Goal: Task Accomplishment & Management: Complete application form

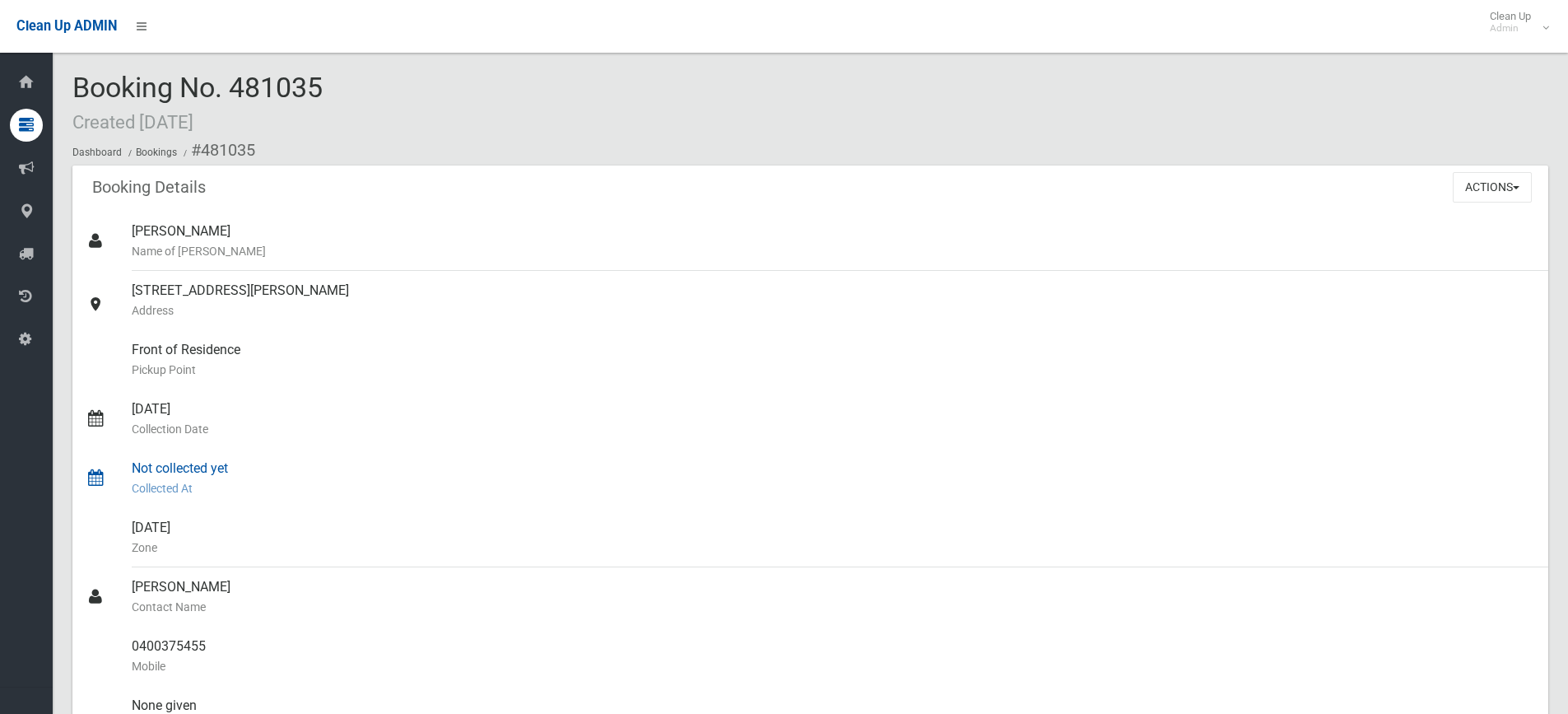
scroll to position [367, 0]
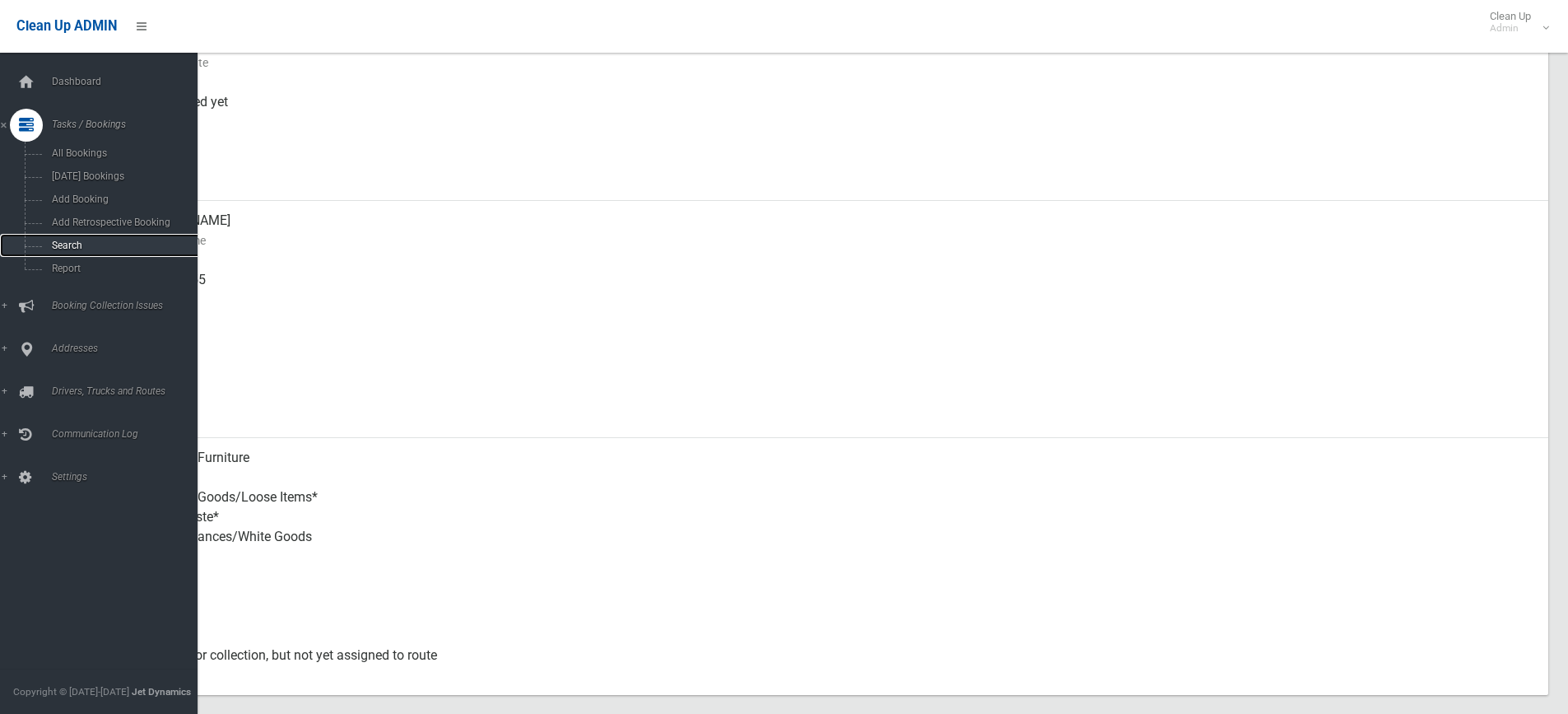
click at [66, 240] on span "Search" at bounding box center [121, 246] width 149 height 12
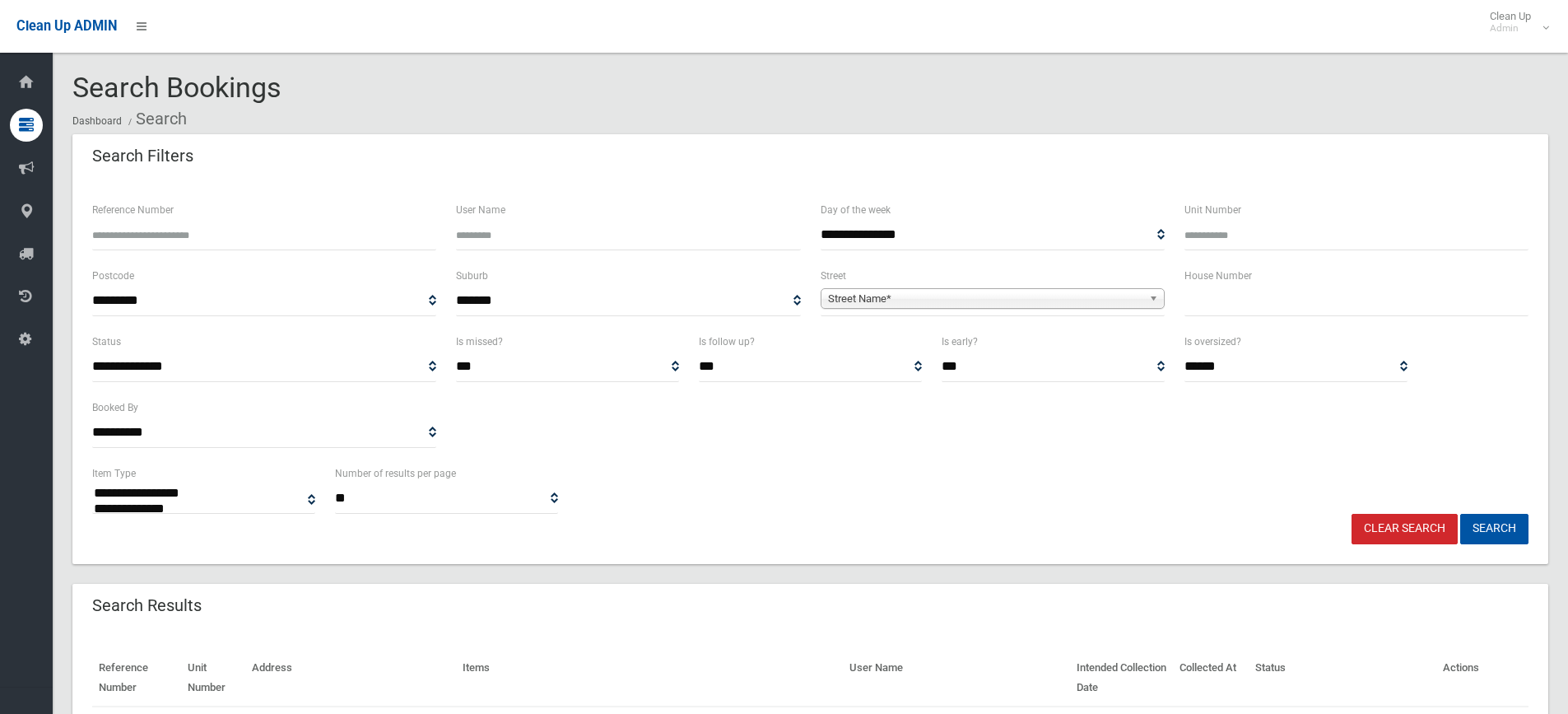
select select
click at [1241, 299] on input "text" at bounding box center [1356, 301] width 344 height 31
type input "*"
click at [1149, 293] on b at bounding box center [1156, 298] width 15 height 19
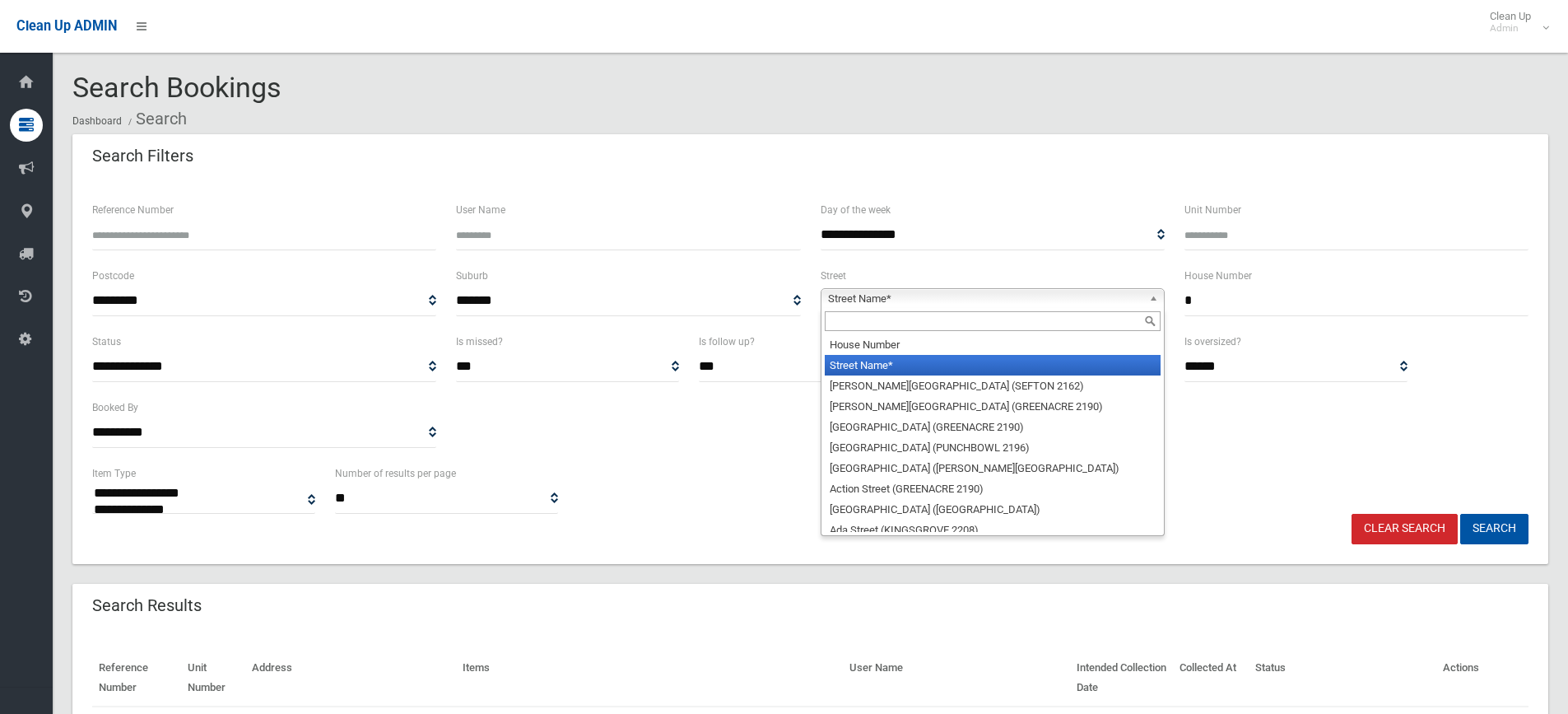
click at [1027, 322] on input "text" at bounding box center [992, 321] width 336 height 20
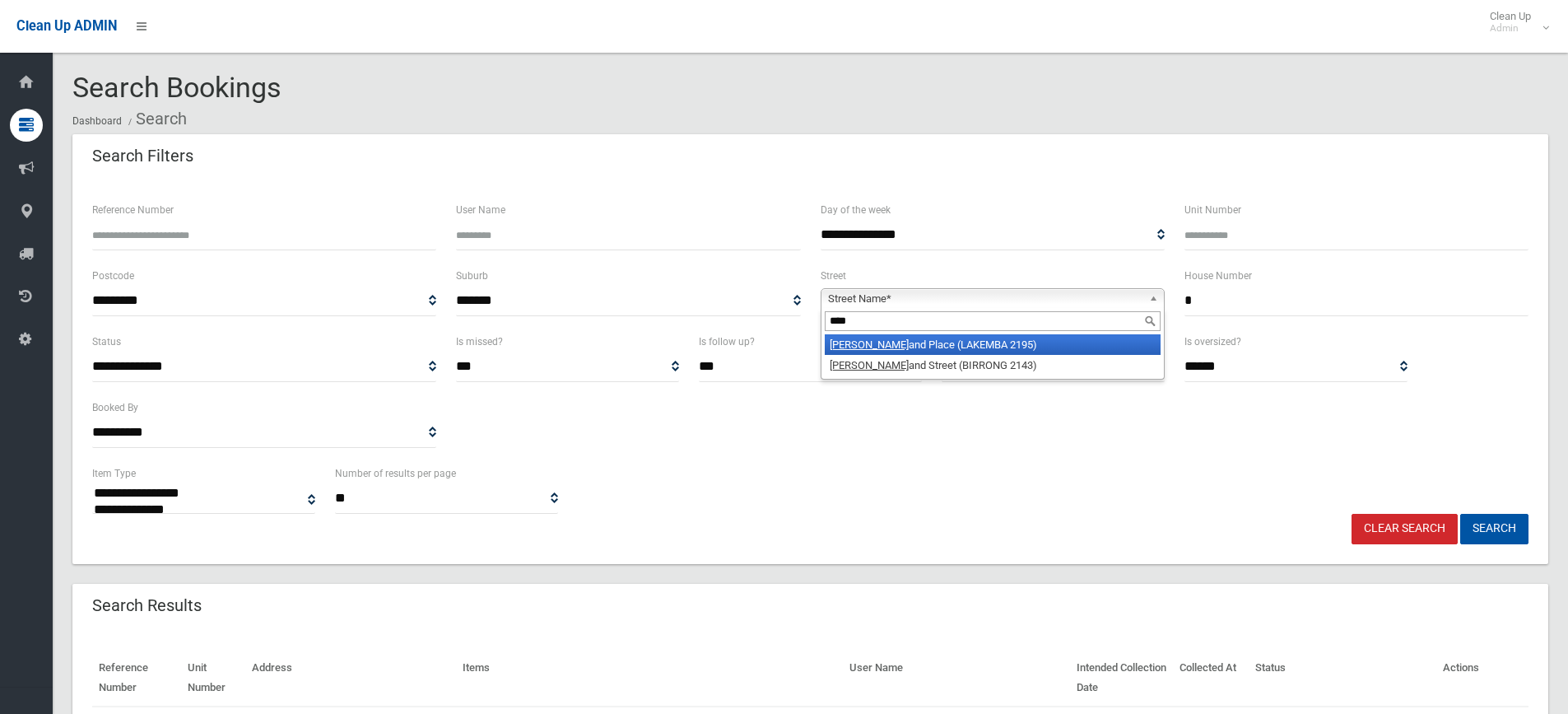
type input "****"
click at [997, 338] on li "Holl and Place (LAKEMBA 2195)" at bounding box center [992, 344] width 336 height 21
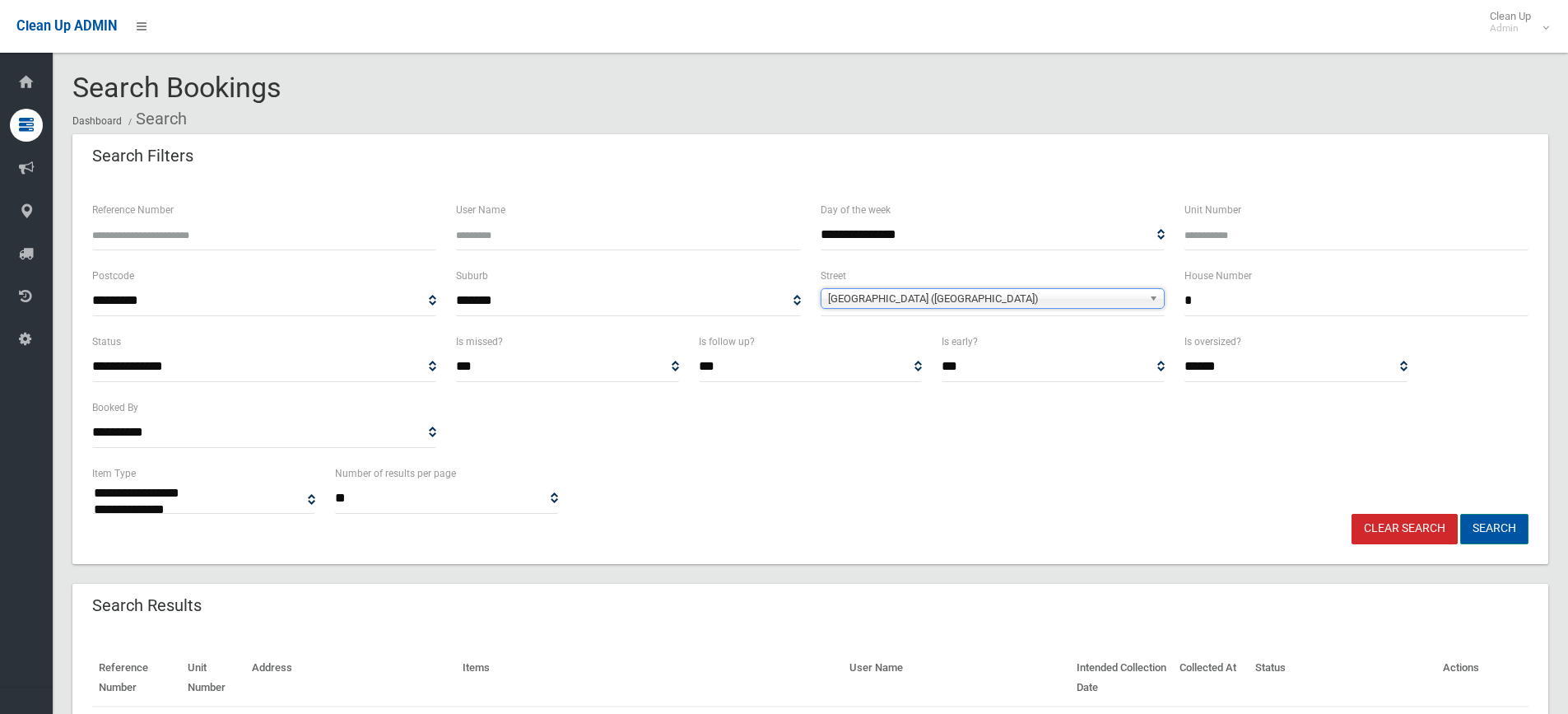
click at [1500, 522] on button "Search" at bounding box center [1495, 529] width 68 height 31
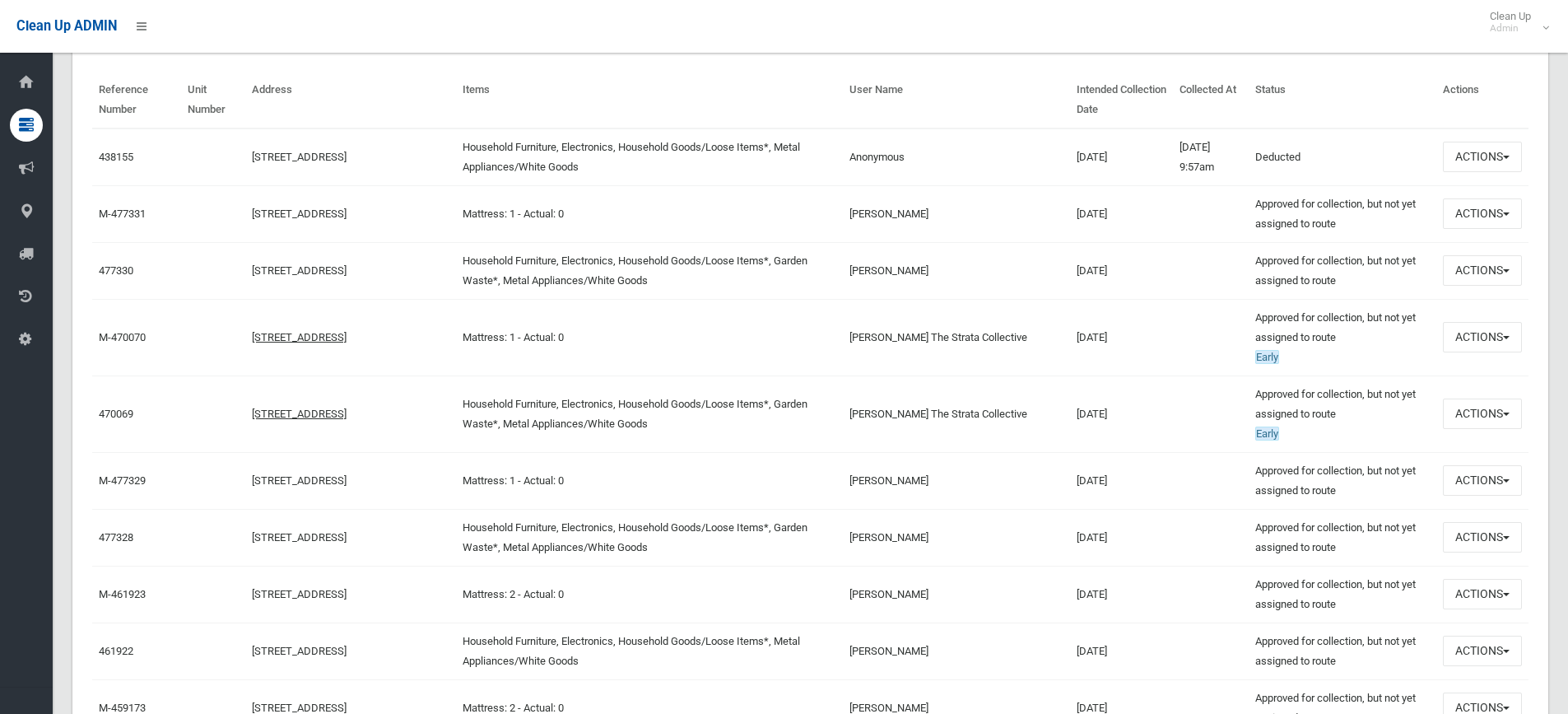
scroll to position [553, 0]
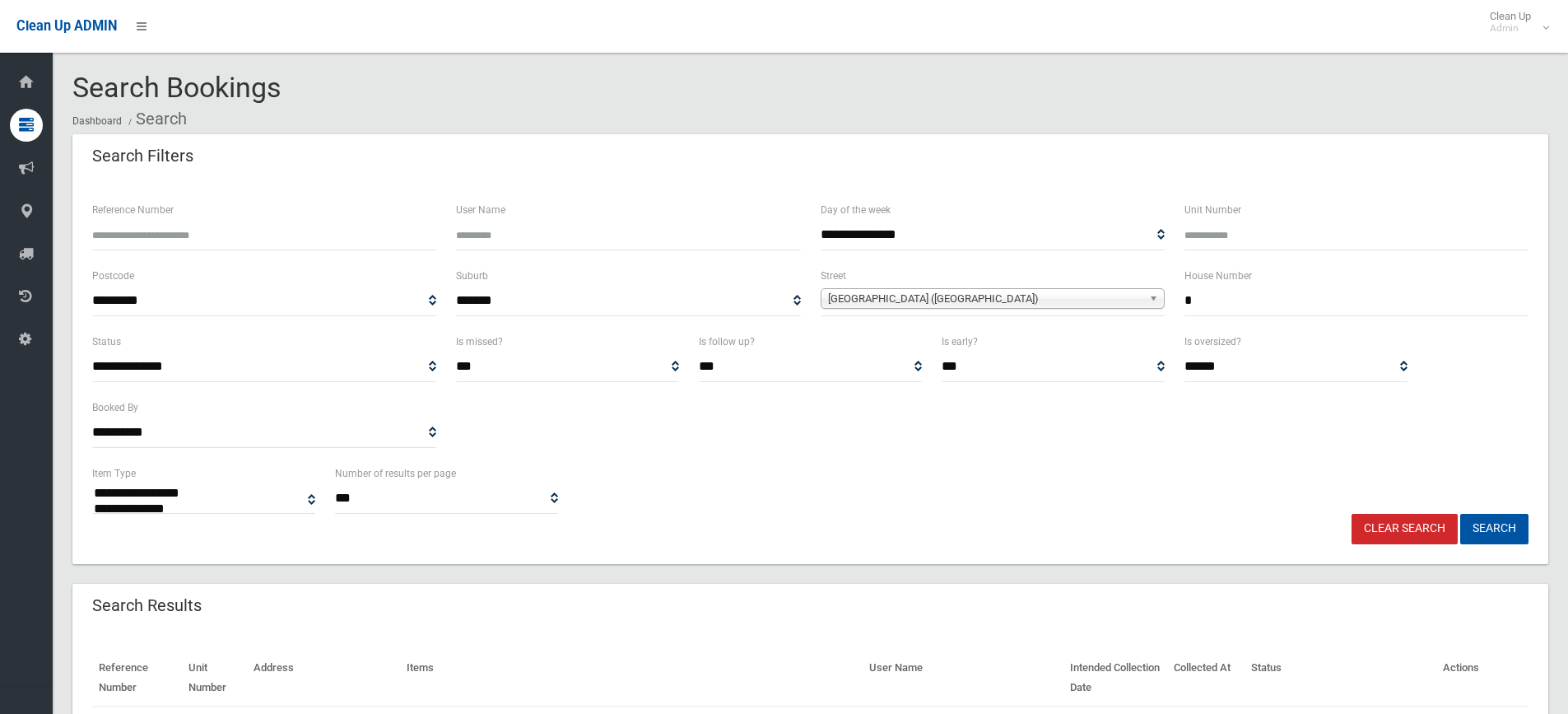
select select
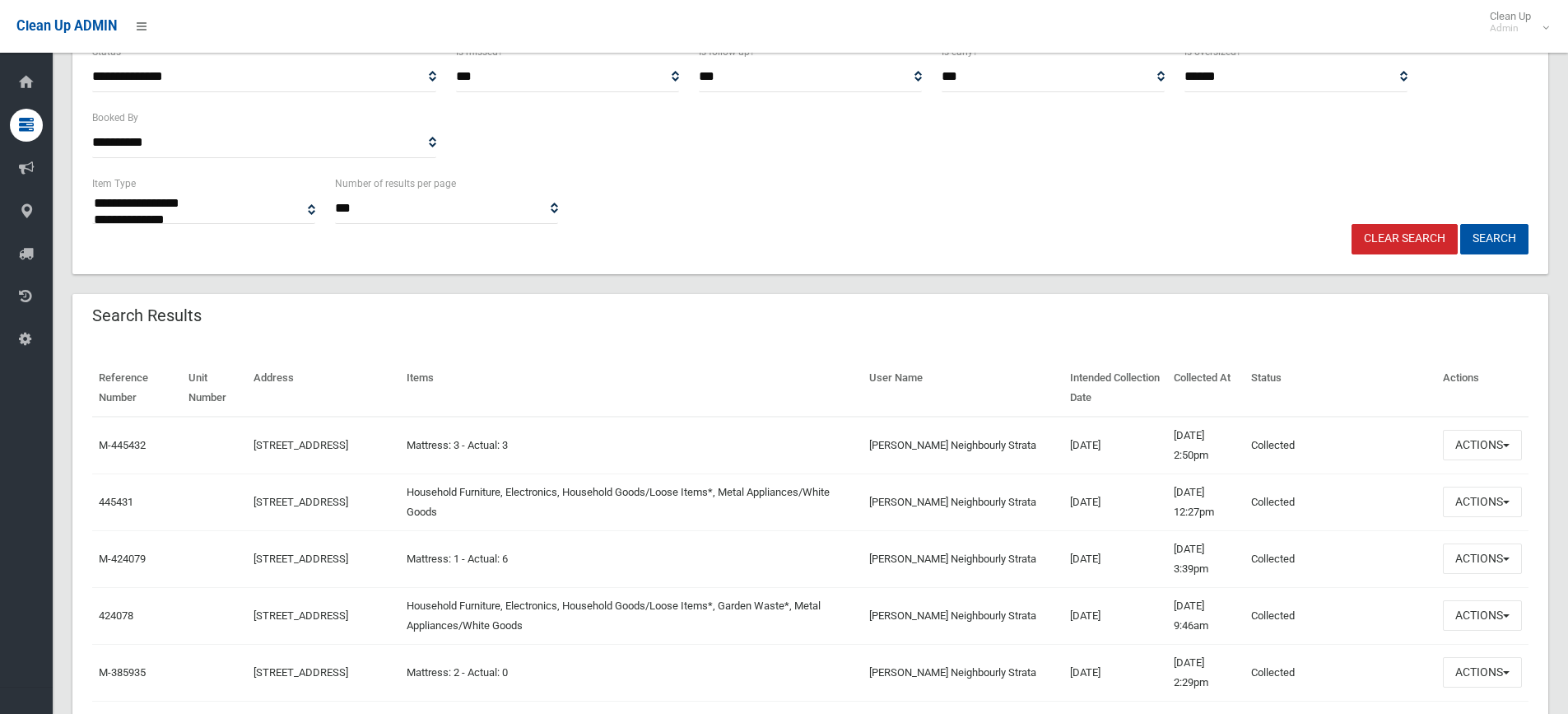
scroll to position [300, 0]
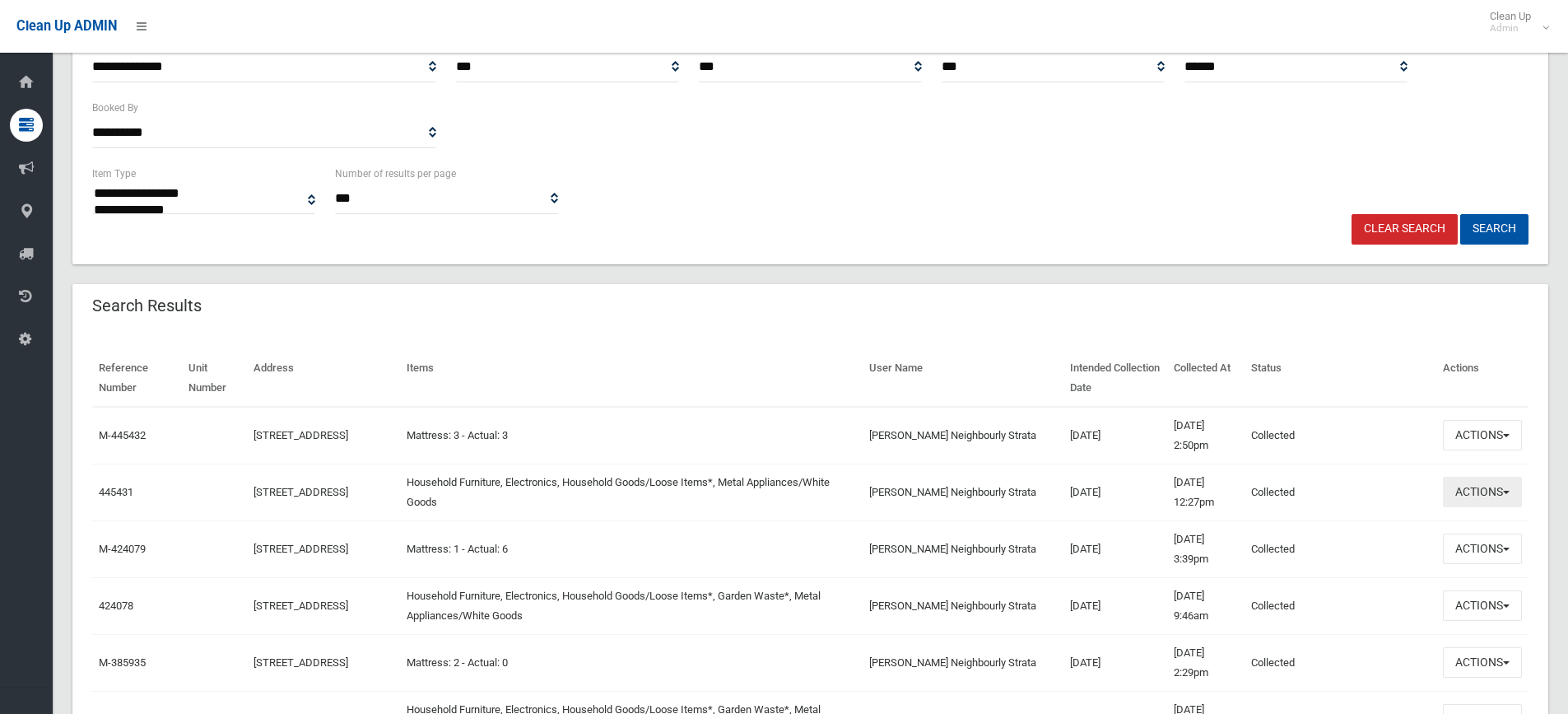
click at [1504, 489] on button "Actions" at bounding box center [1482, 492] width 79 height 31
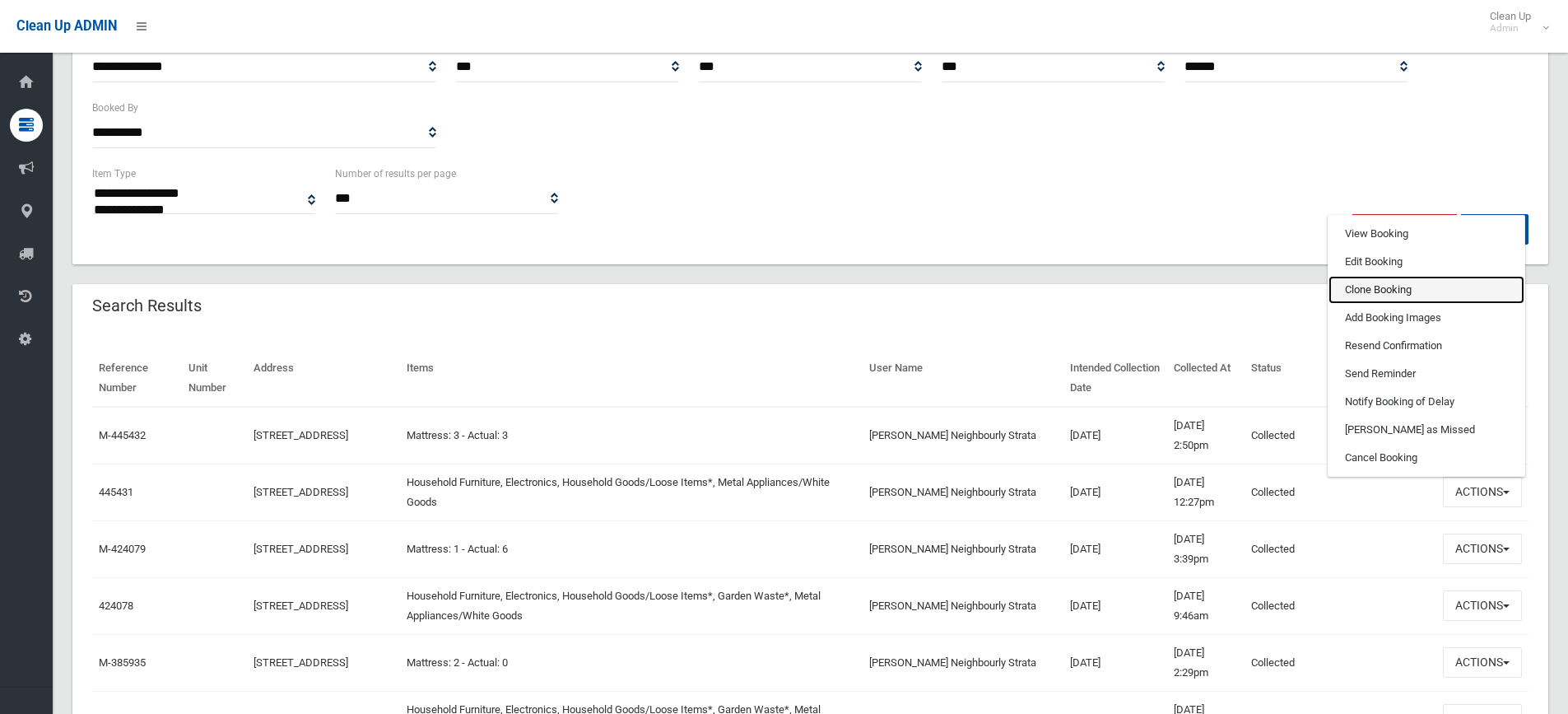
click at [1418, 290] on link "Clone Booking" at bounding box center [1426, 290] width 196 height 28
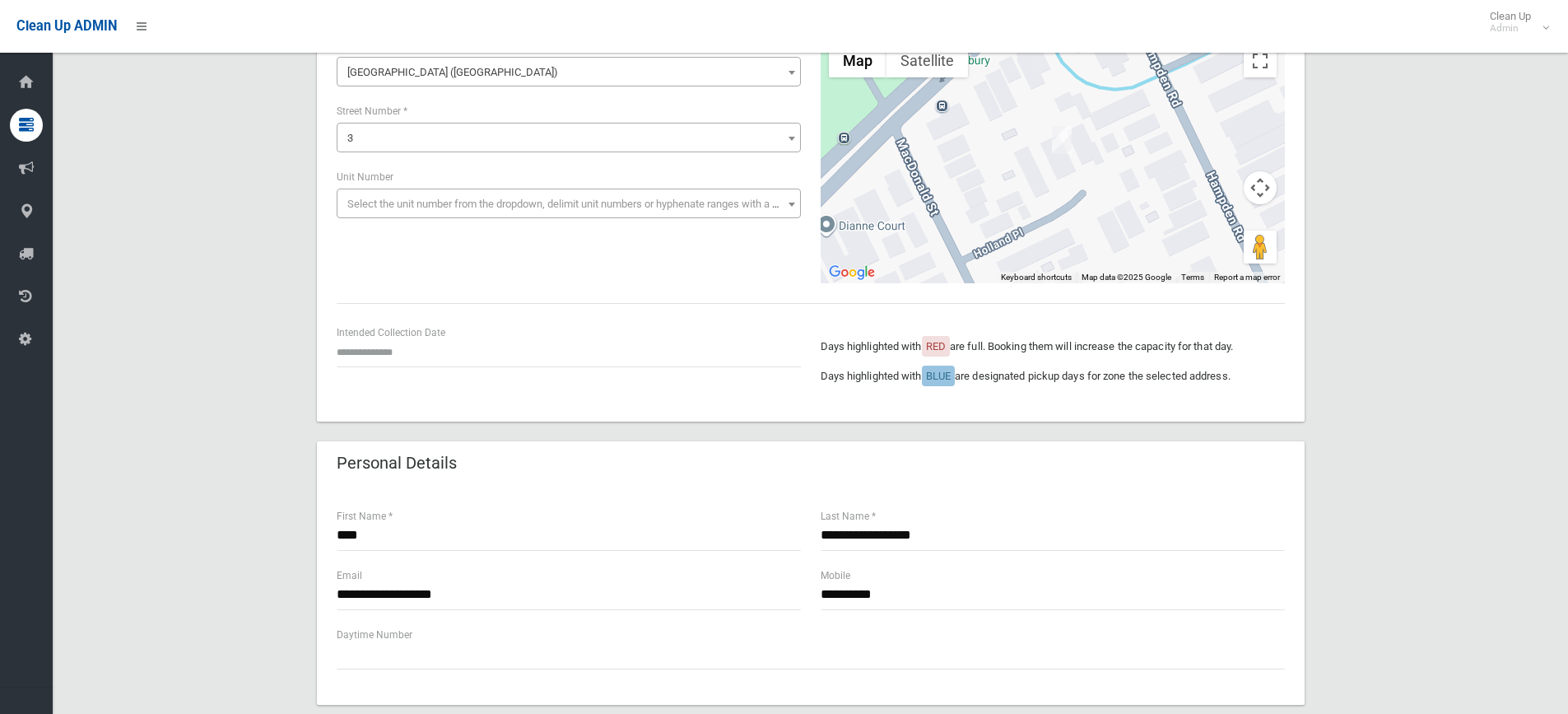
scroll to position [165, 0]
click at [447, 537] on input "****" at bounding box center [568, 534] width 464 height 31
type input "*"
type input "*******"
click at [364, 587] on input "**********" at bounding box center [568, 594] width 464 height 31
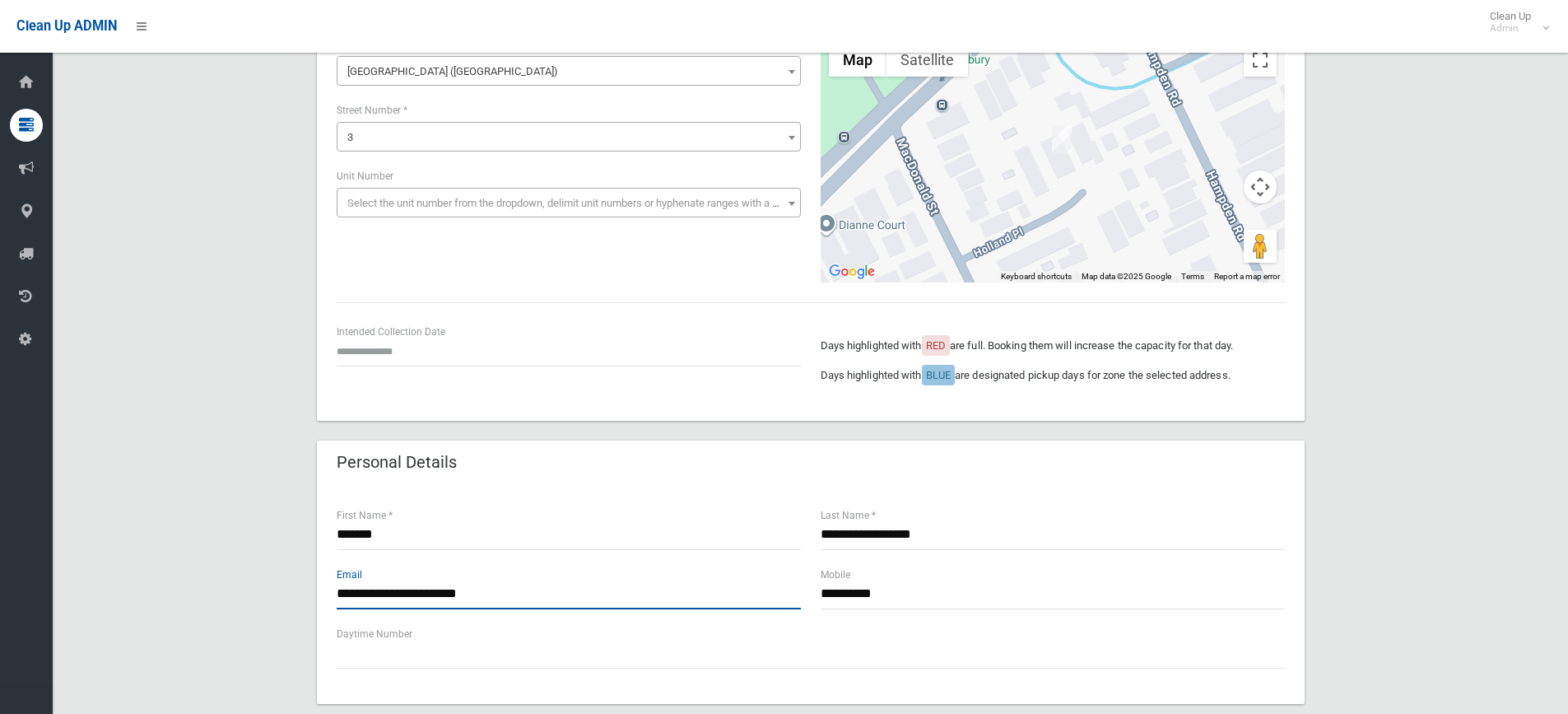
type input "**********"
click at [931, 591] on input "**********" at bounding box center [1052, 594] width 464 height 31
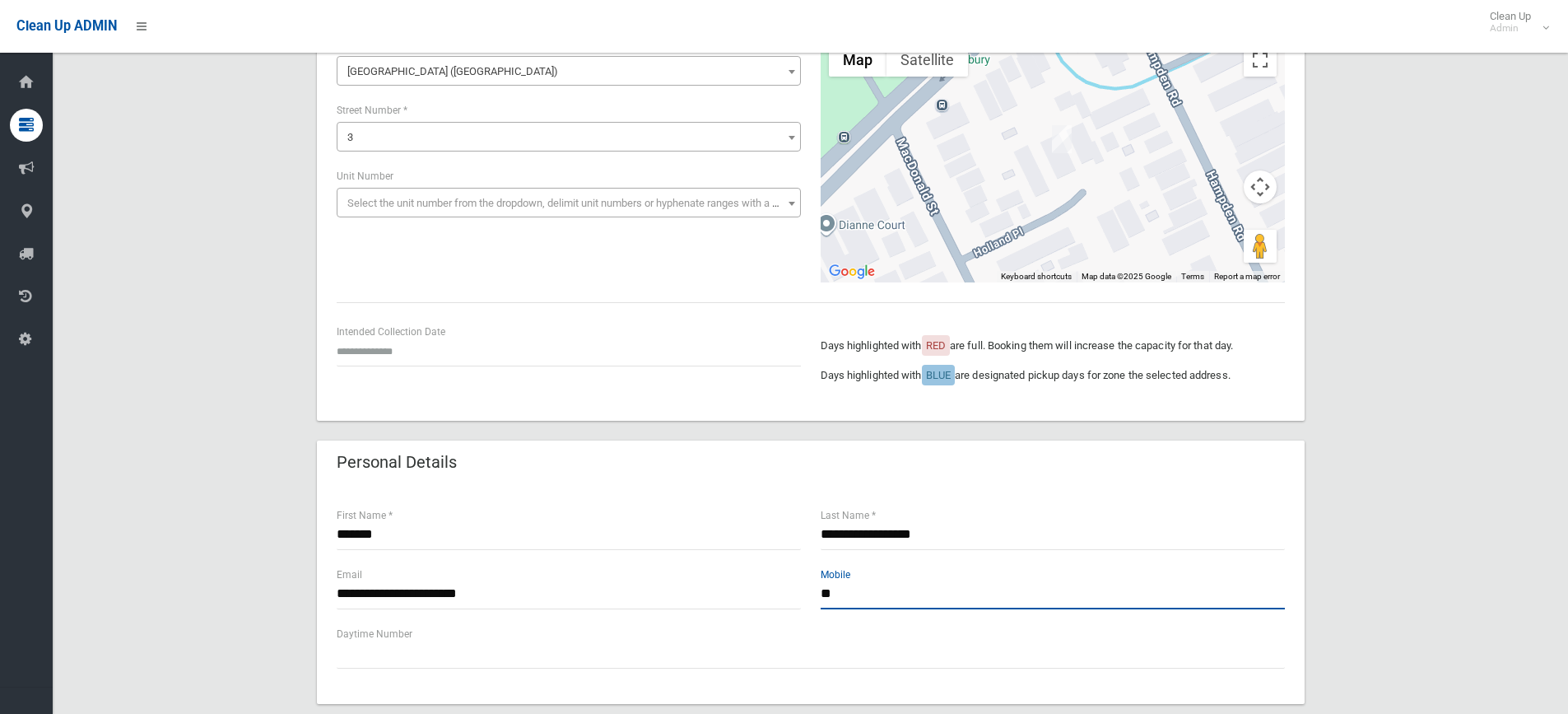
type input "*"
type input "**********"
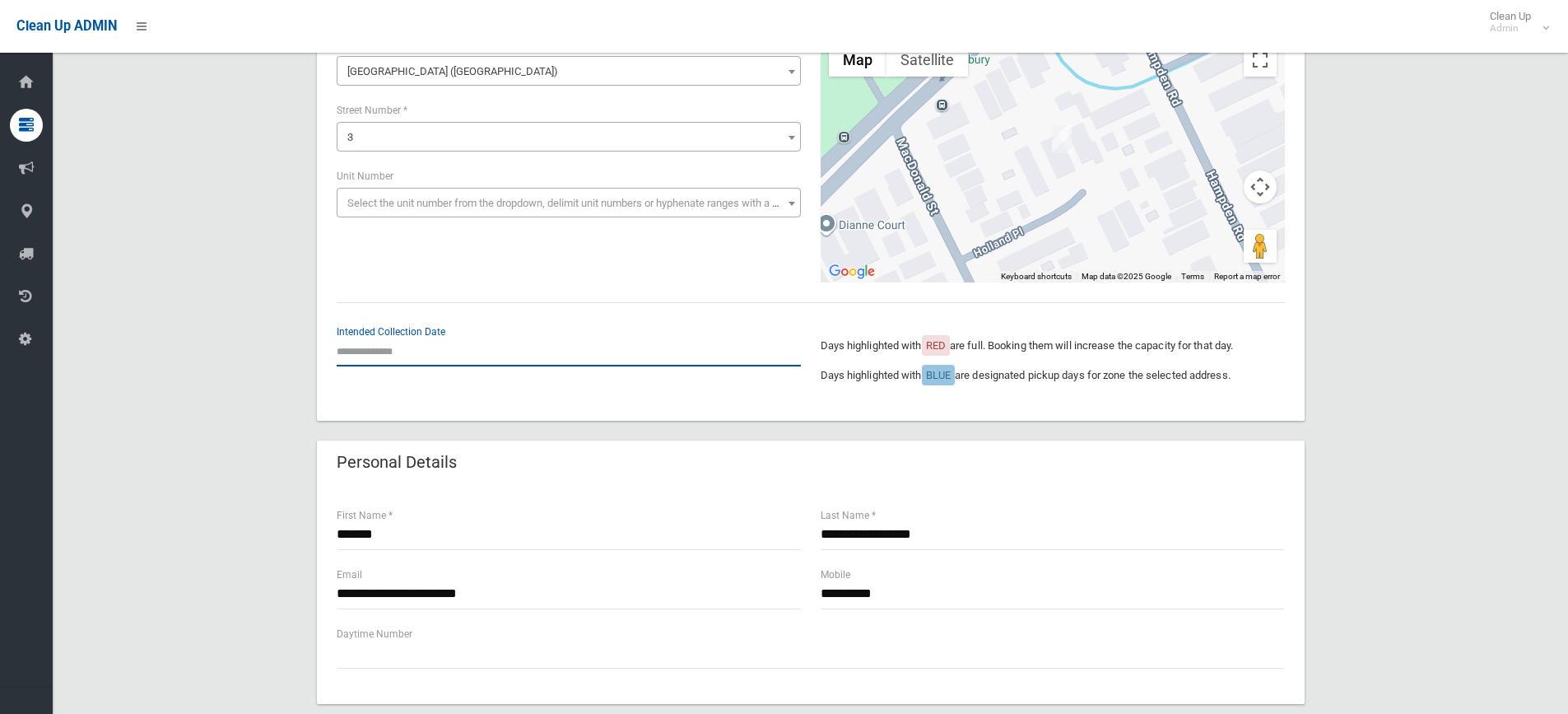
click at [382, 352] on input "text" at bounding box center [568, 351] width 464 height 31
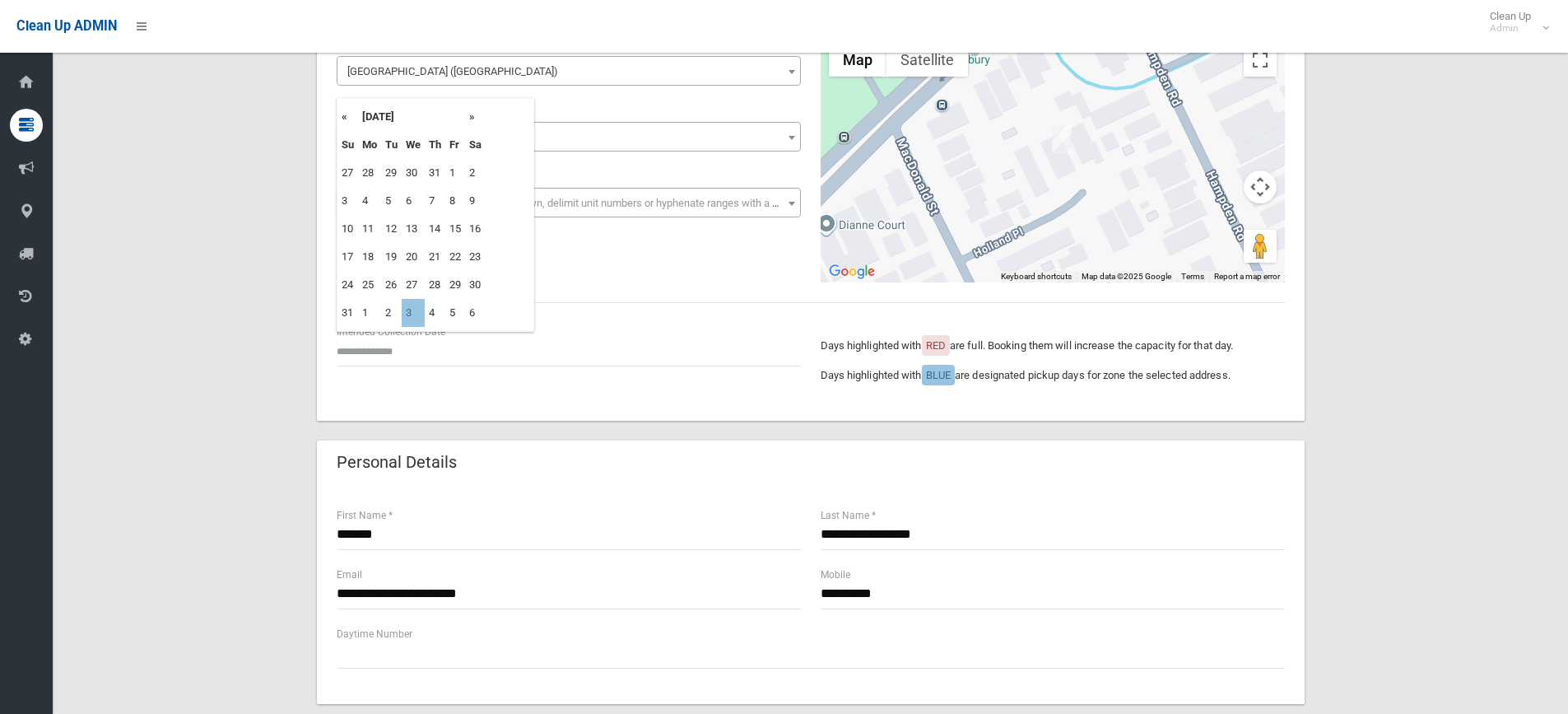
click at [472, 115] on th "»" at bounding box center [475, 117] width 21 height 28
click at [408, 172] on td "3" at bounding box center [413, 173] width 23 height 28
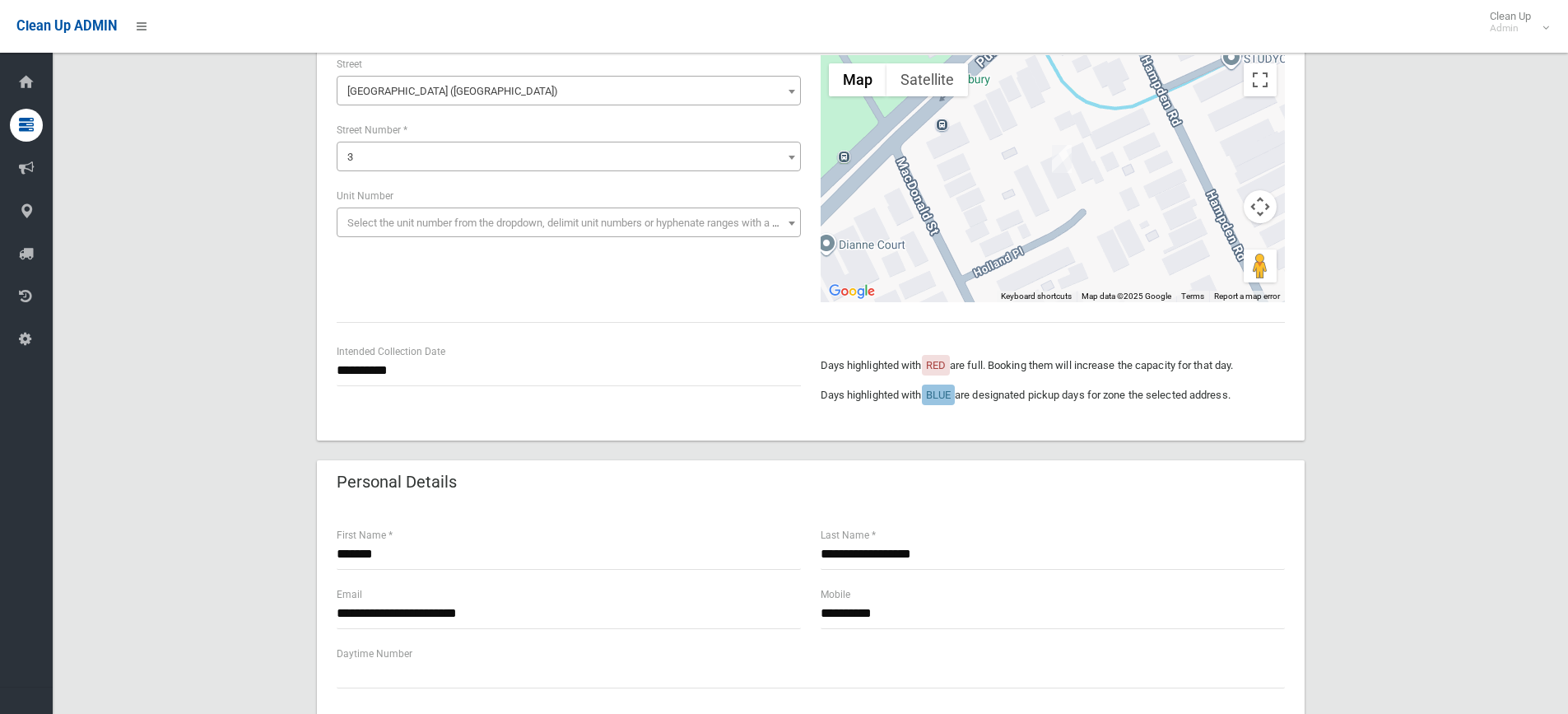
scroll to position [84, 0]
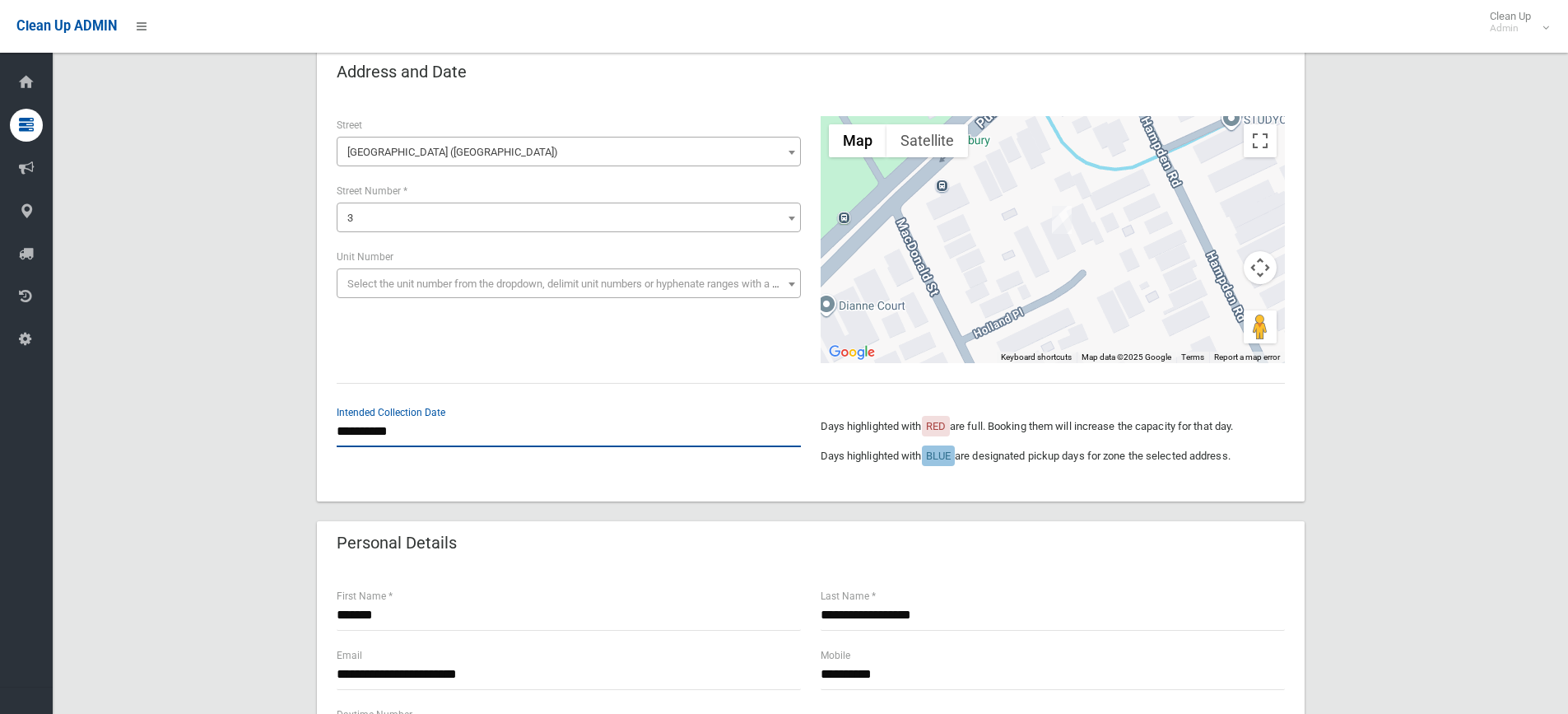
click at [397, 433] on input "**********" at bounding box center [568, 432] width 464 height 31
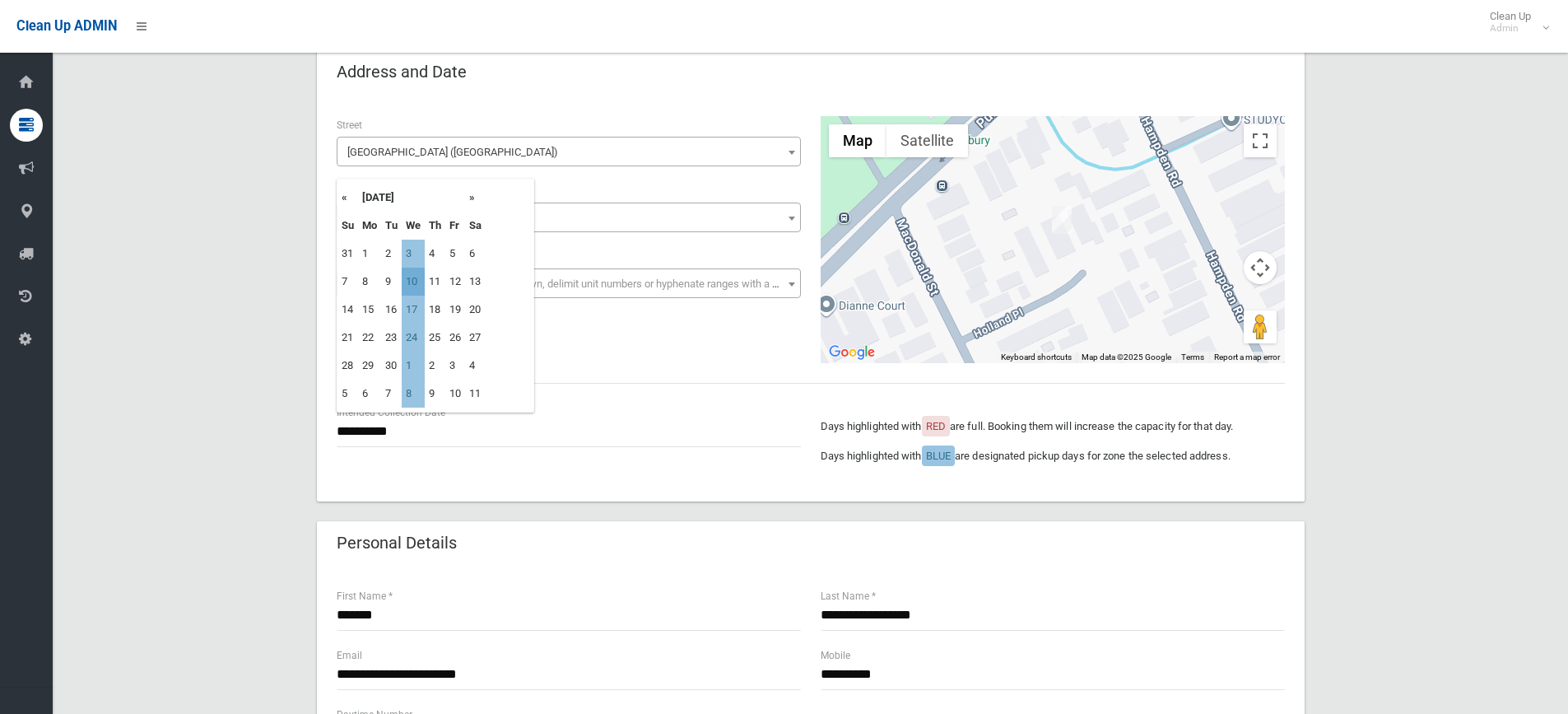
click at [415, 277] on td "10" at bounding box center [413, 282] width 23 height 28
type input "**********"
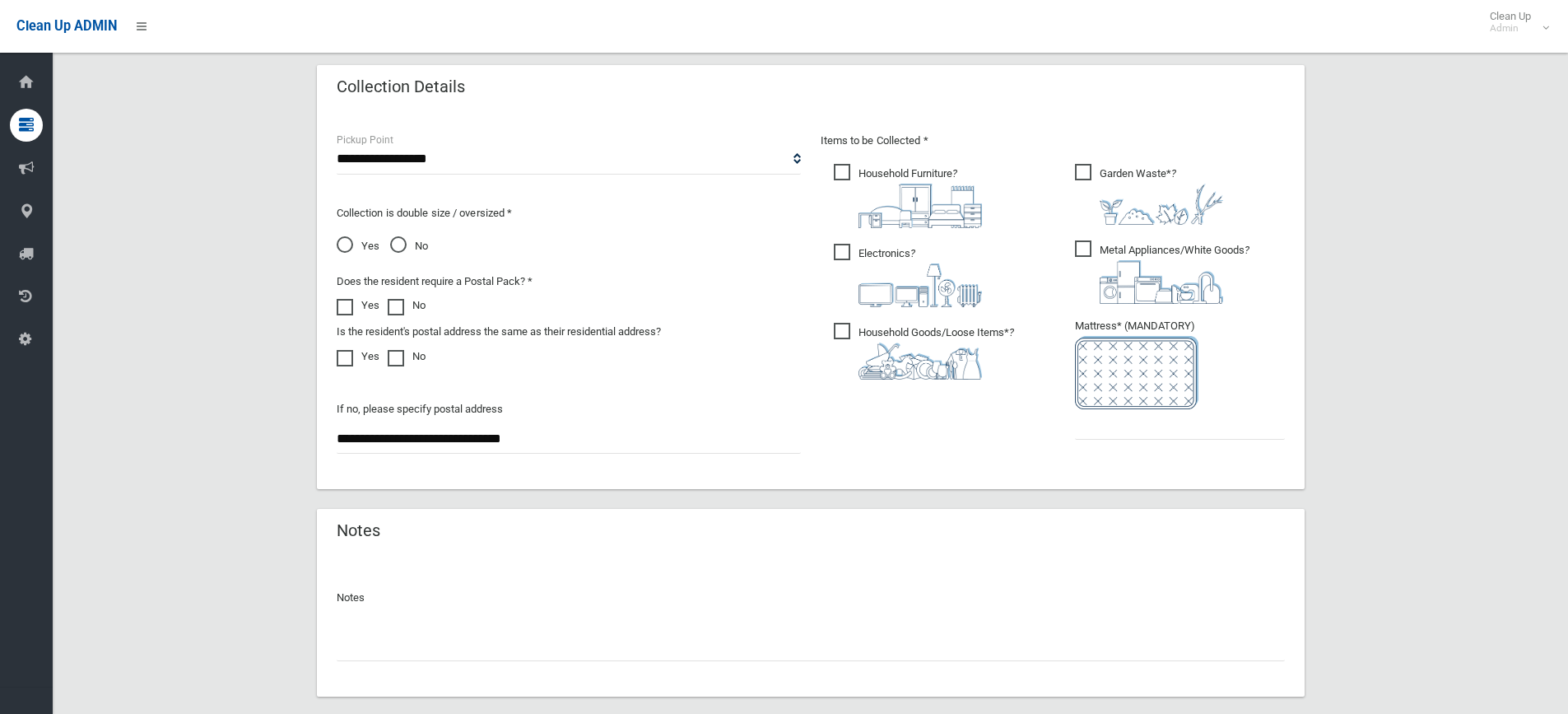
scroll to position [837, 0]
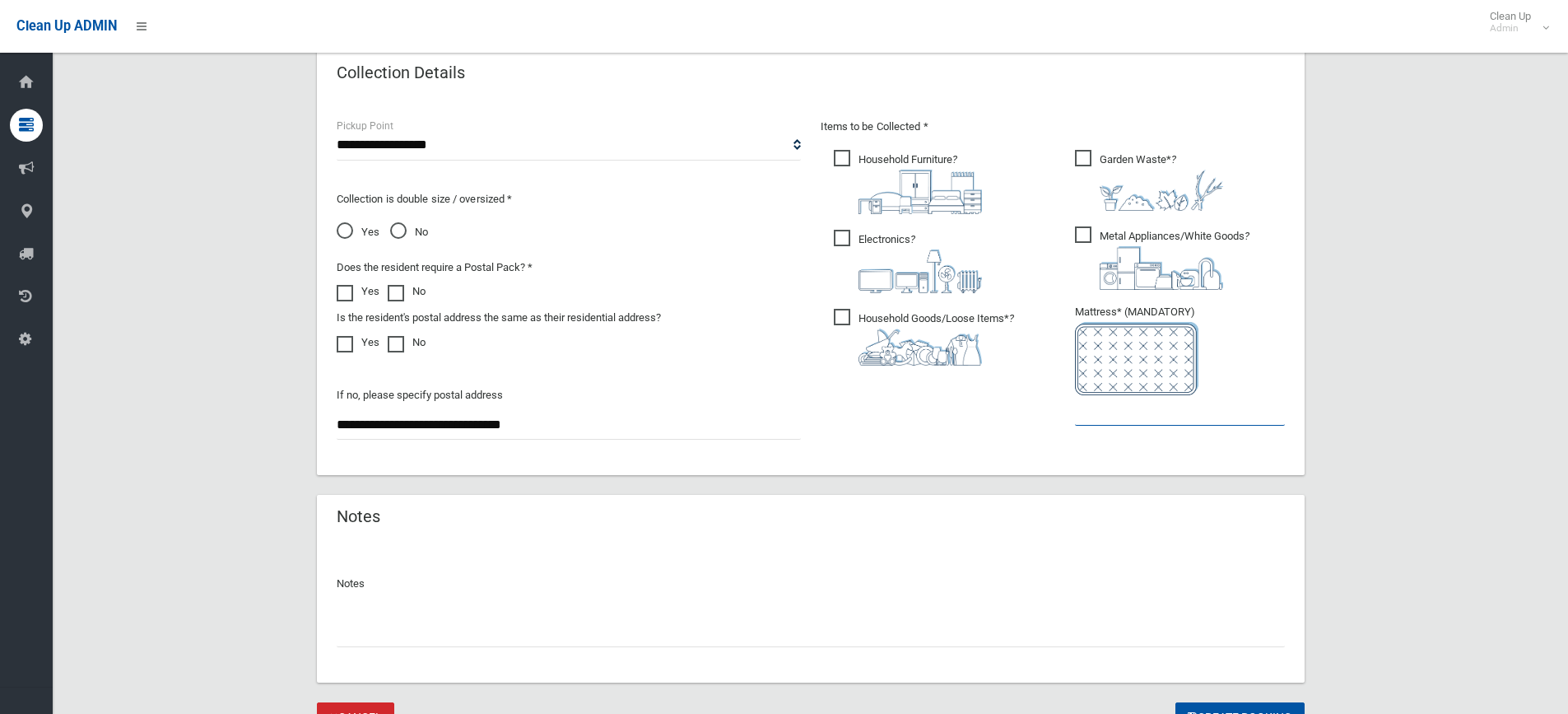
click at [1112, 412] on input "text" at bounding box center [1180, 410] width 210 height 31
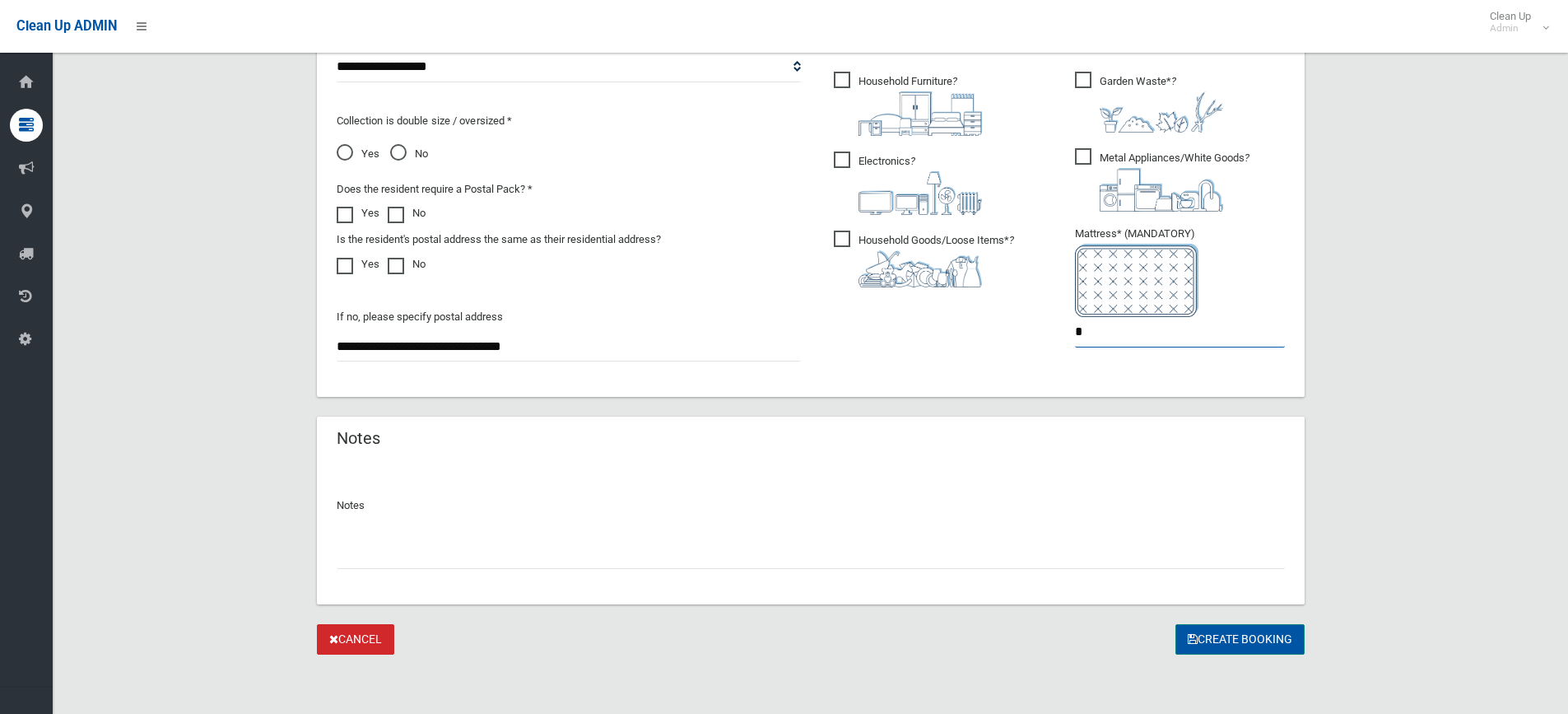
type input "*"
click at [1253, 636] on button "Create Booking" at bounding box center [1240, 639] width 129 height 31
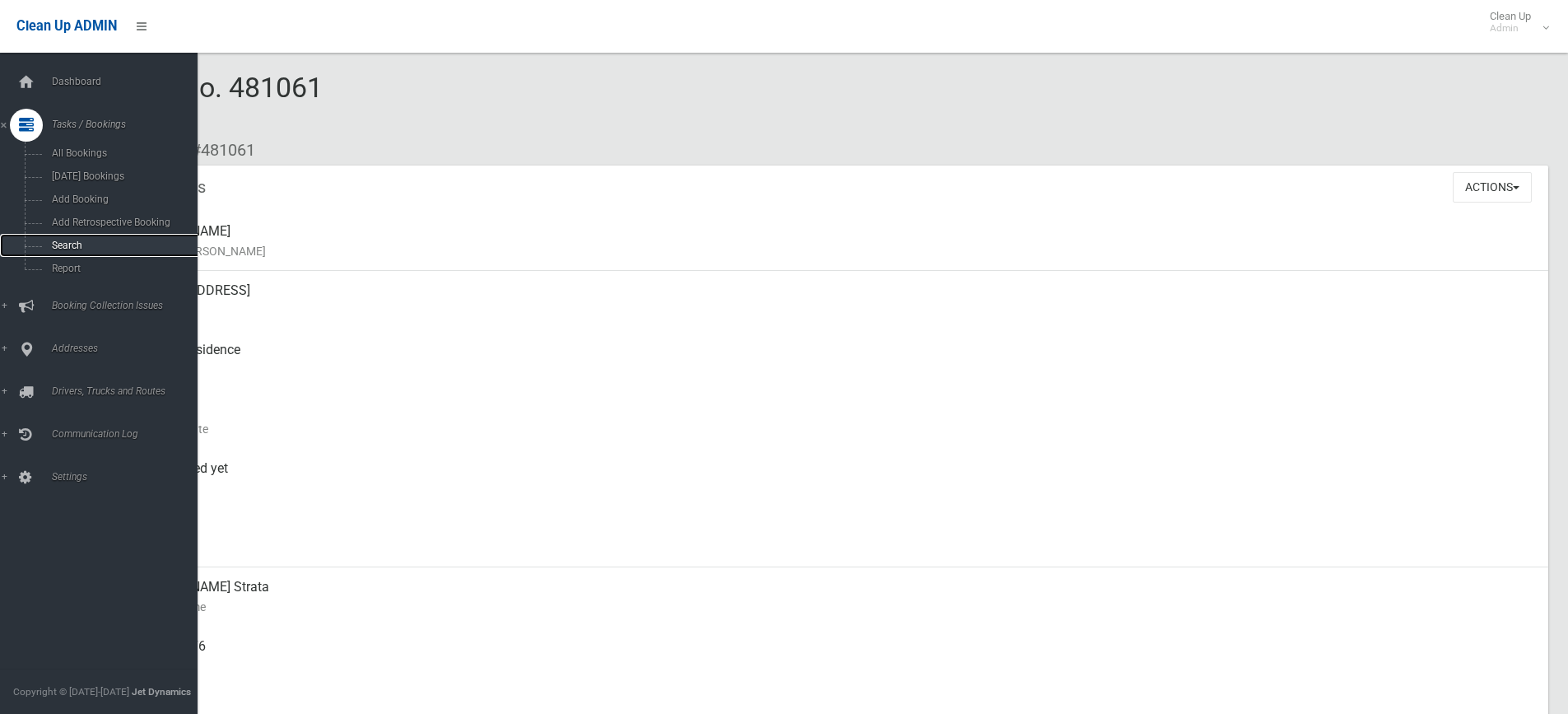
click at [70, 245] on span "Search" at bounding box center [121, 246] width 149 height 12
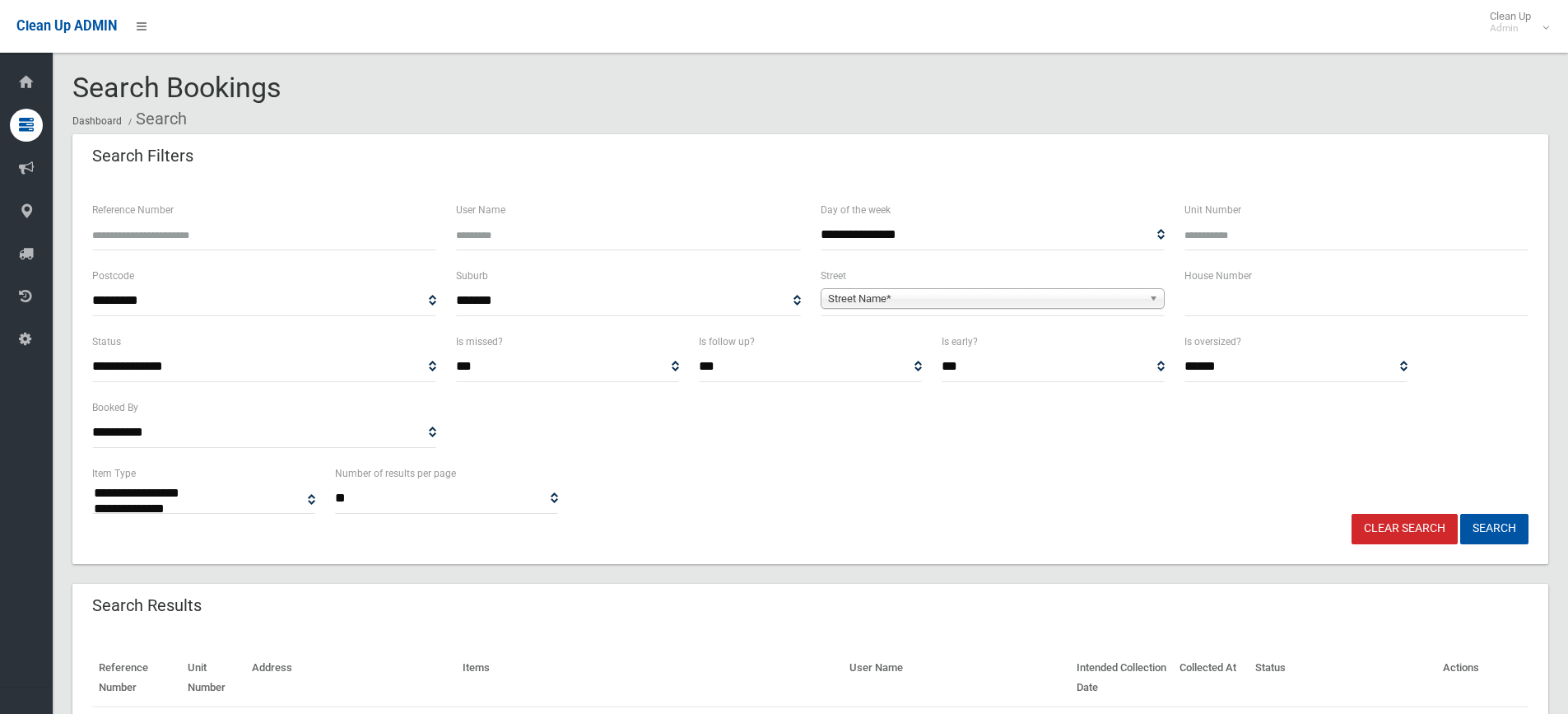
select select
click at [1359, 305] on input "text" at bounding box center [1356, 301] width 344 height 31
type input "**"
click at [1150, 298] on b at bounding box center [1156, 298] width 15 height 19
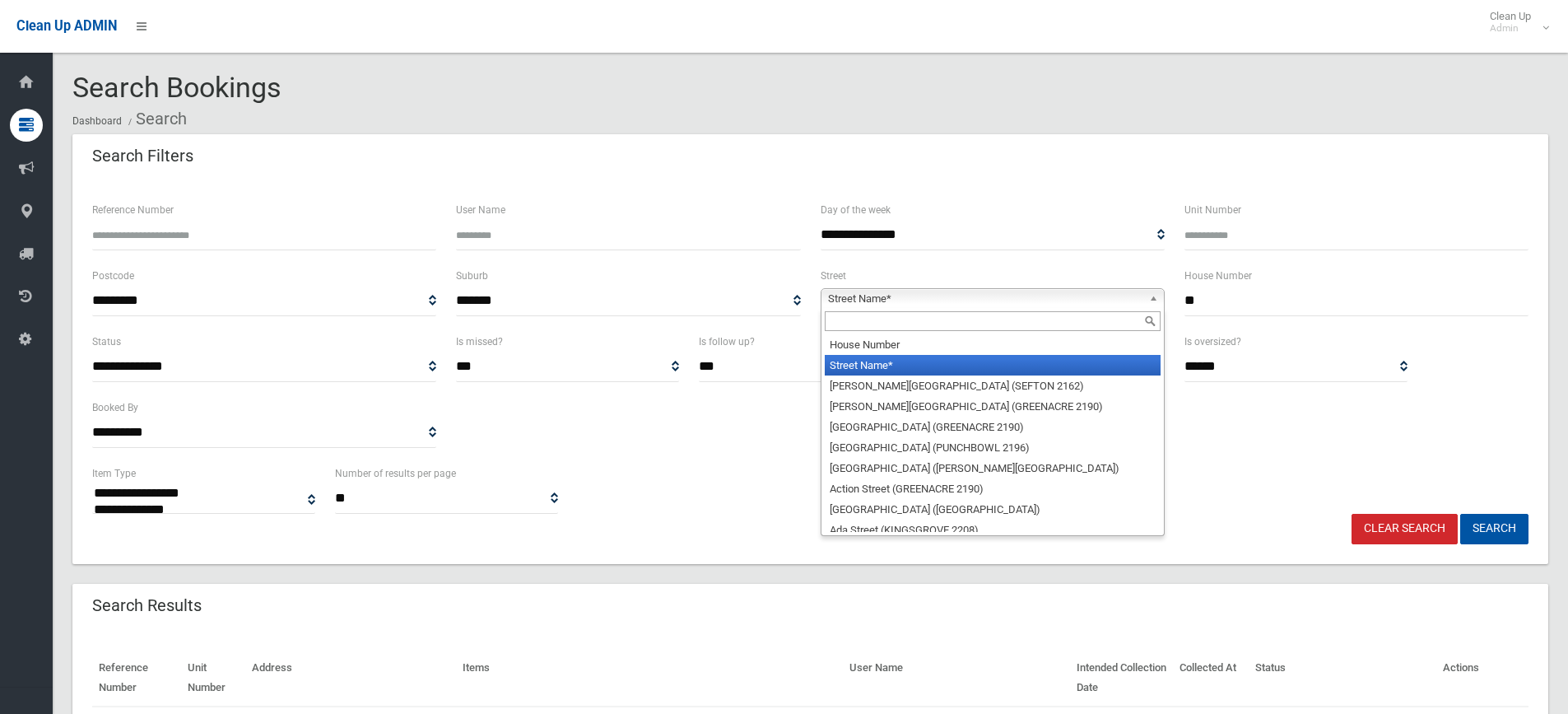
click at [1066, 316] on input "text" at bounding box center [992, 321] width 336 height 20
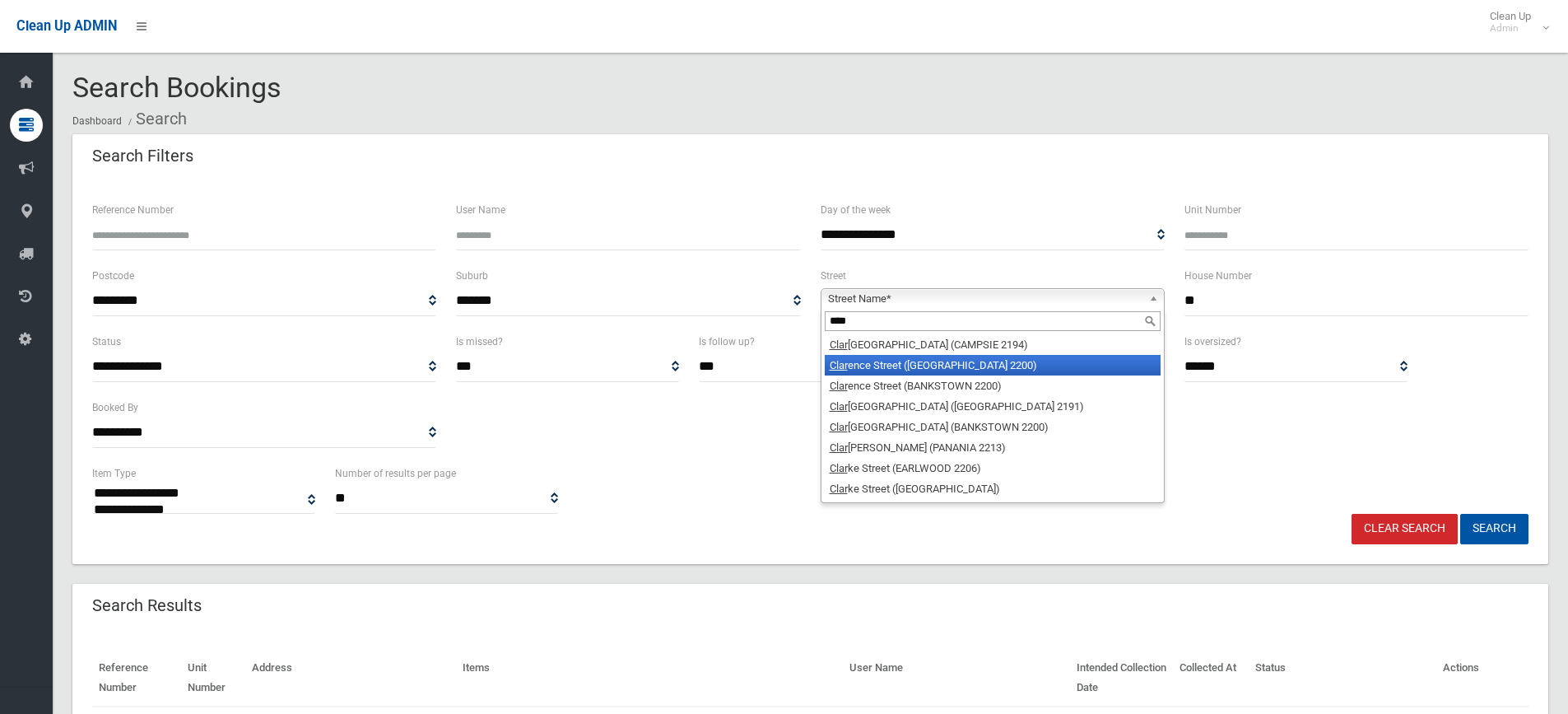
type input "****"
click at [976, 361] on li "Clar ence Street (CONDELL PARK 2200)" at bounding box center [992, 365] width 336 height 21
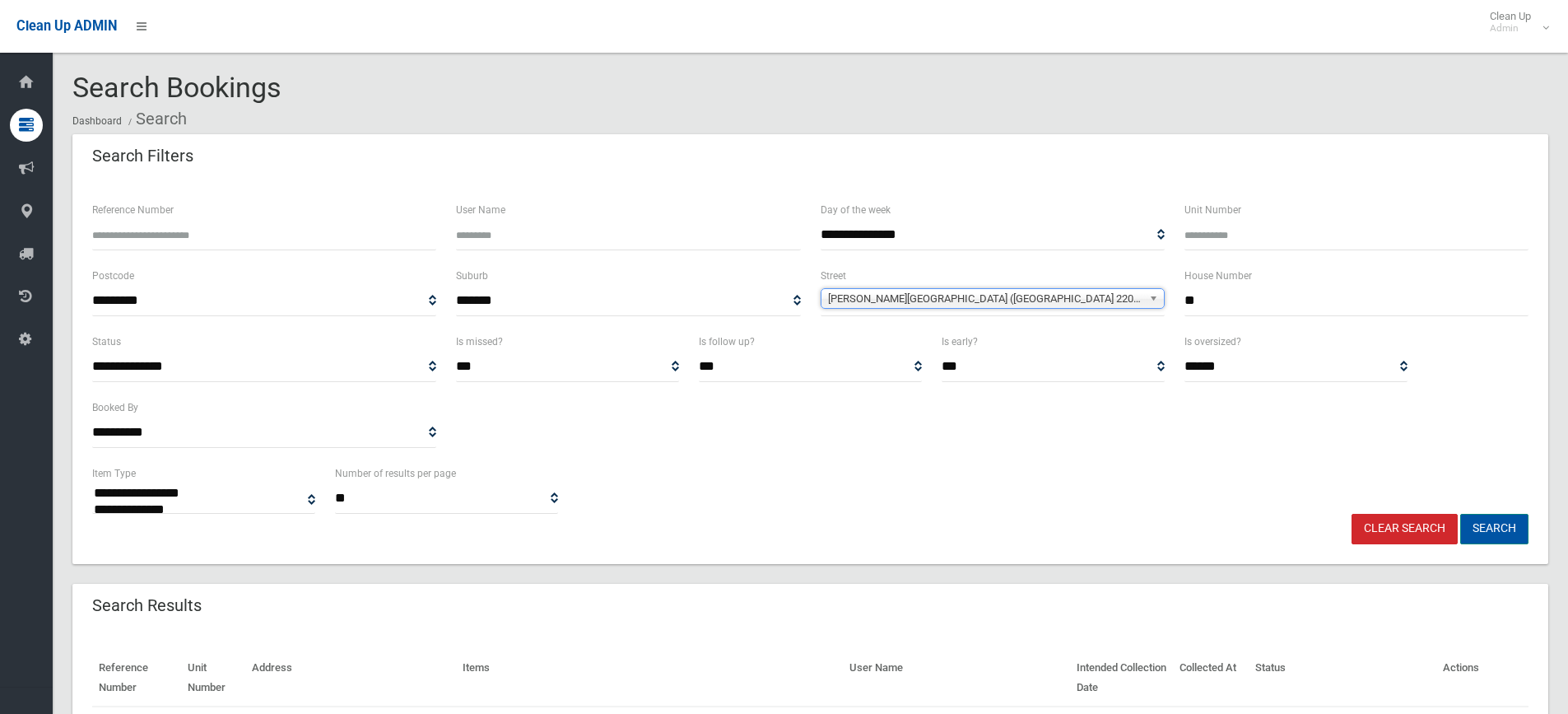
click at [1506, 526] on button "Search" at bounding box center [1495, 529] width 68 height 31
select select
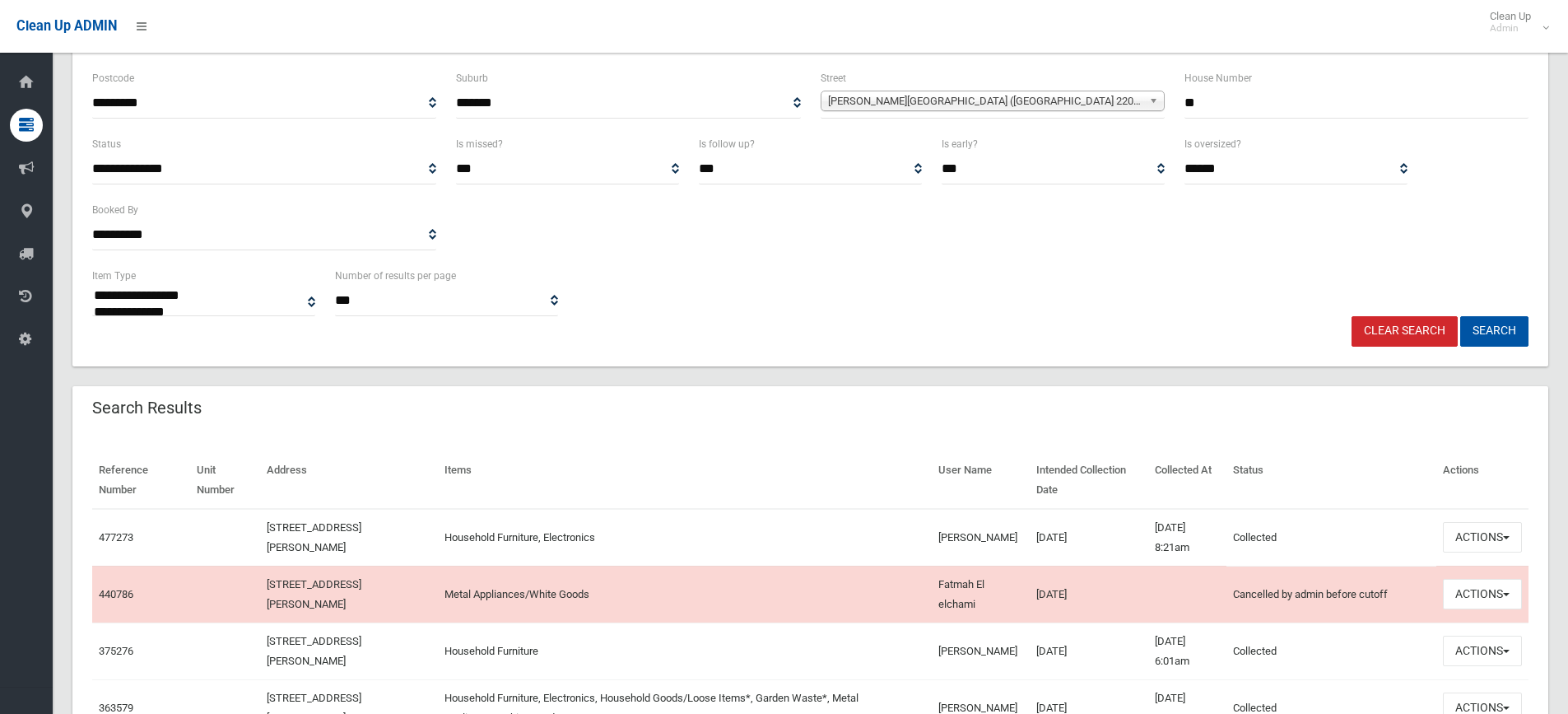
scroll to position [202, 0]
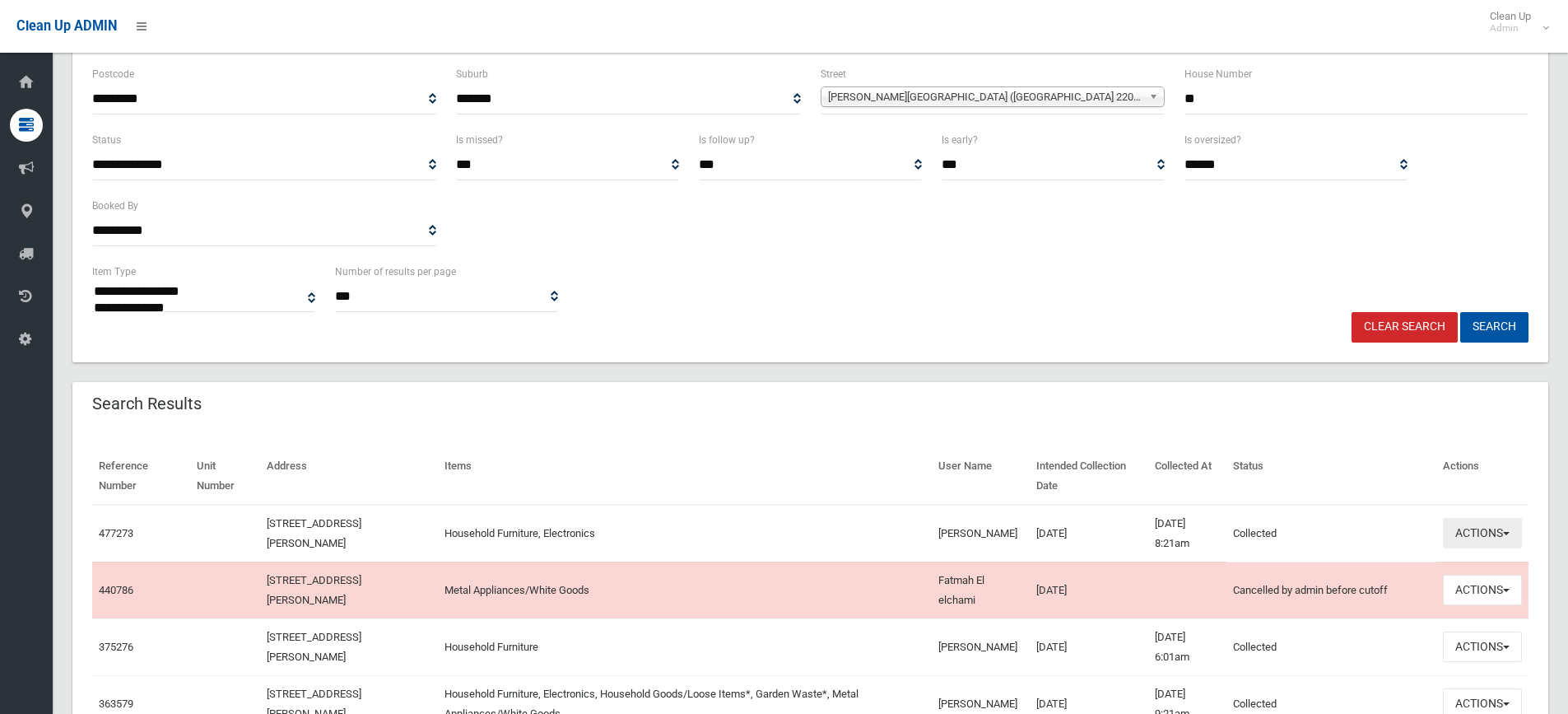
click at [1503, 529] on button "Actions" at bounding box center [1482, 532] width 79 height 31
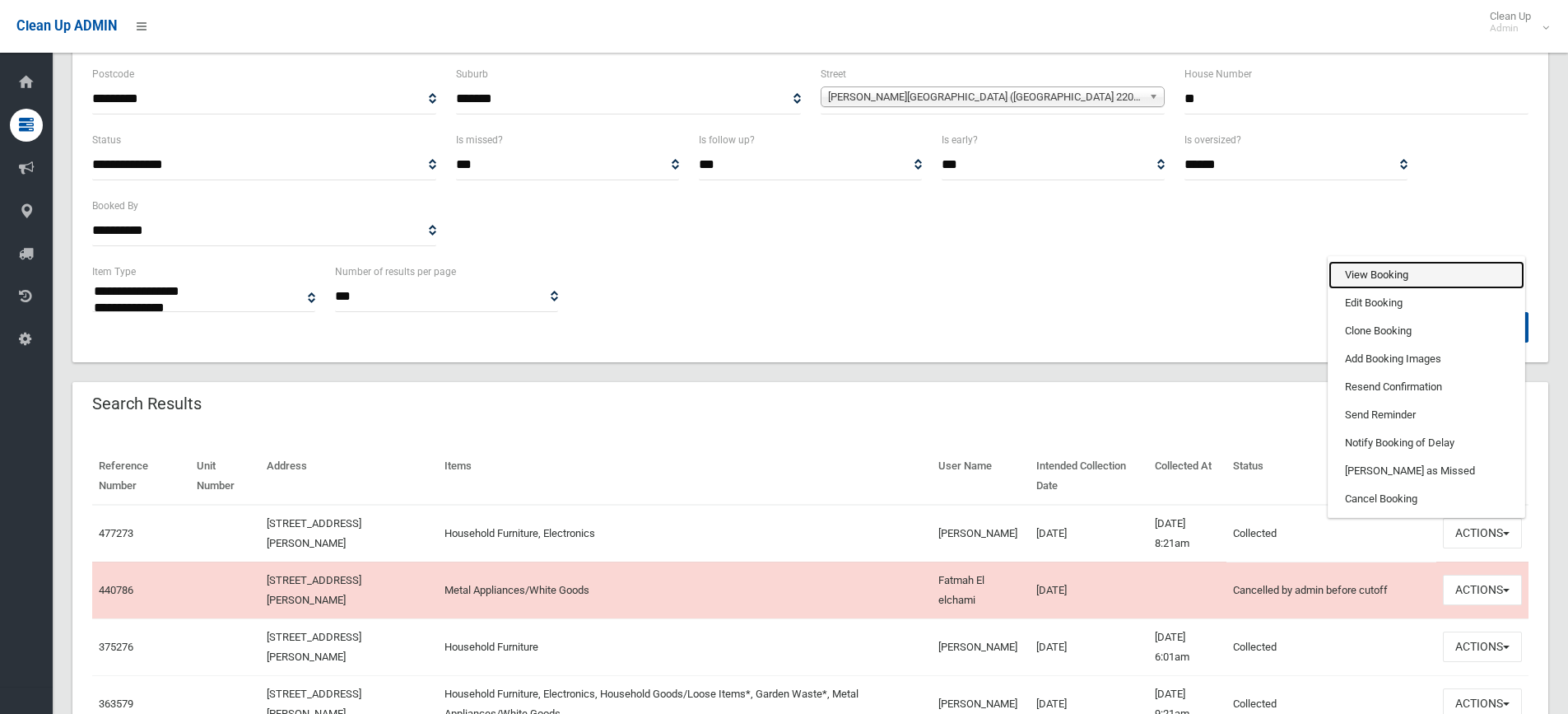
click at [1396, 262] on link "View Booking" at bounding box center [1426, 275] width 196 height 28
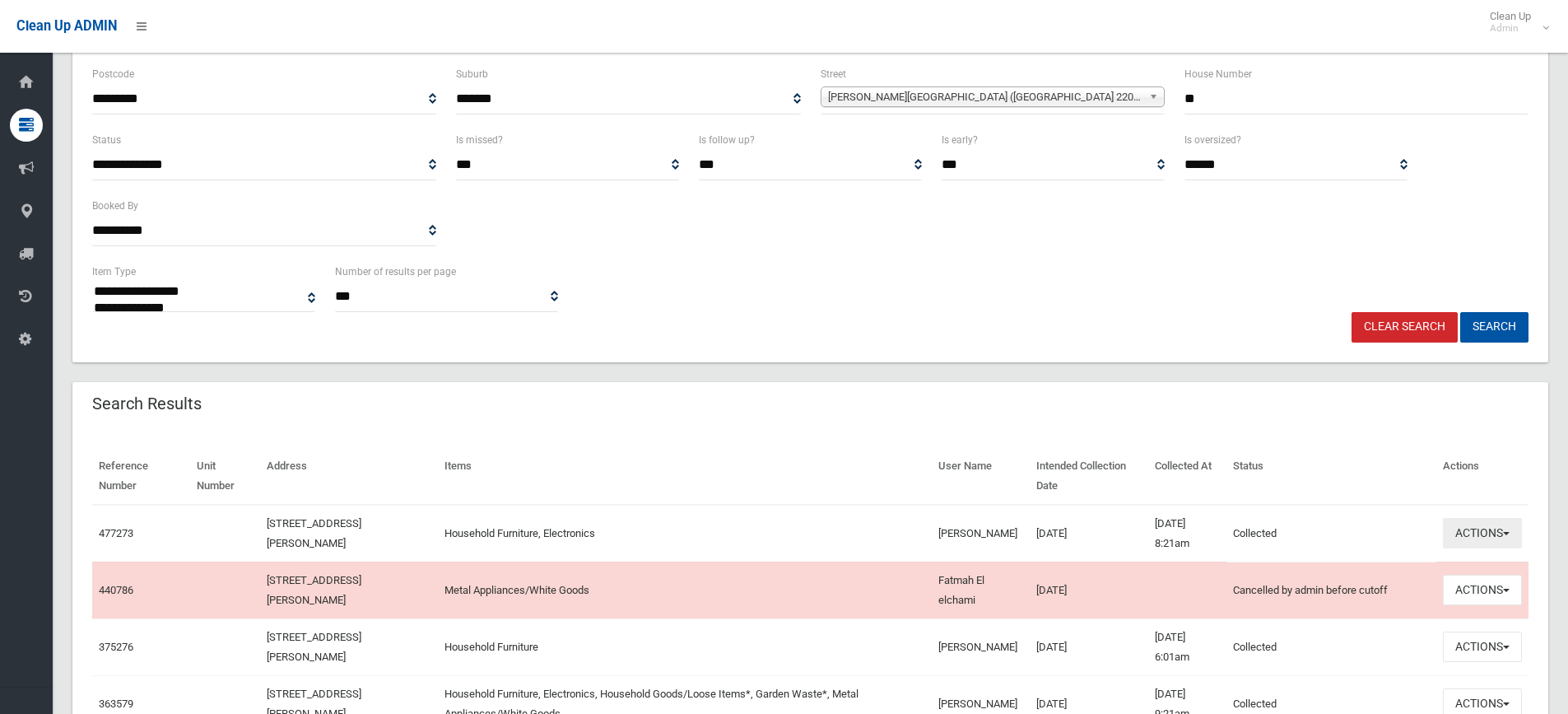
click at [1513, 532] on button "Actions" at bounding box center [1482, 532] width 79 height 31
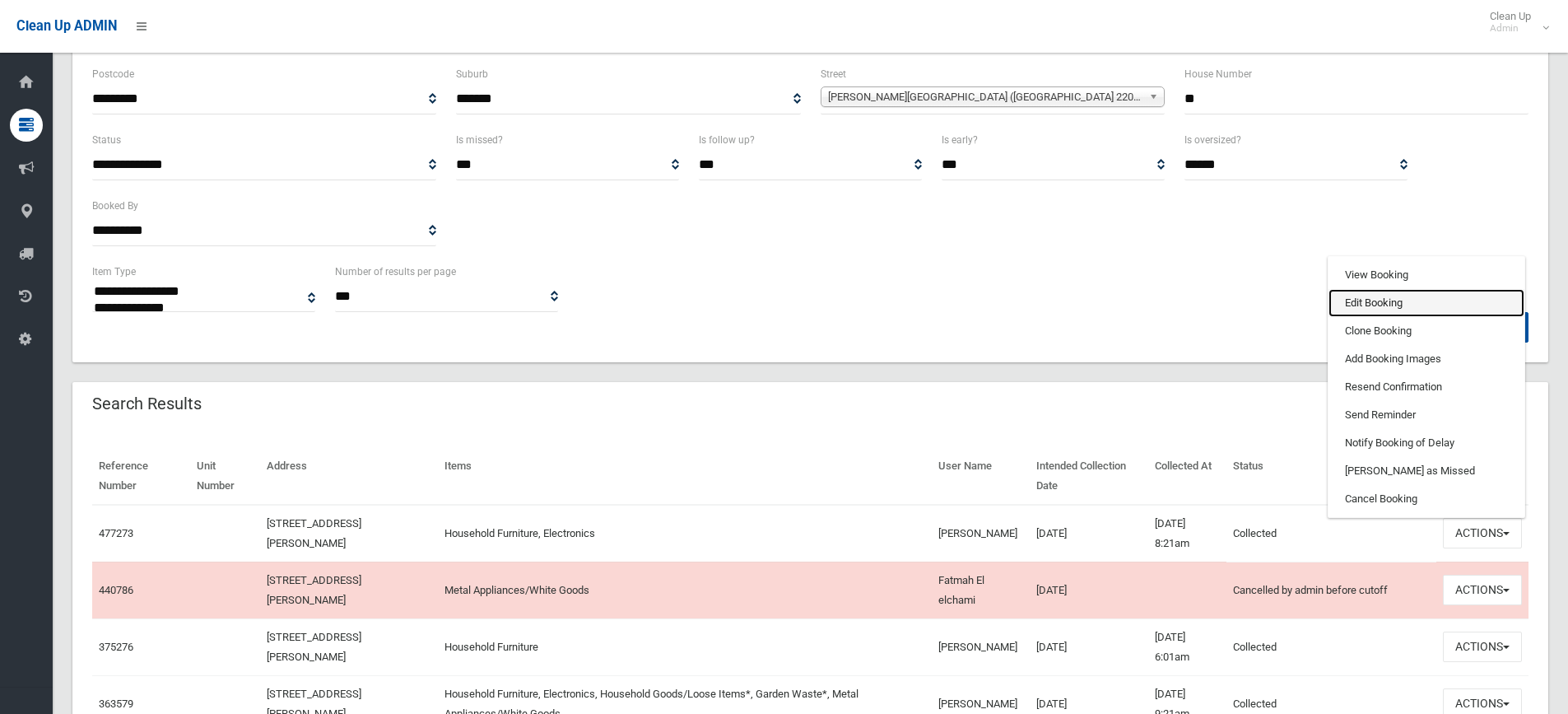
click at [1401, 298] on link "Edit Booking" at bounding box center [1426, 303] width 196 height 28
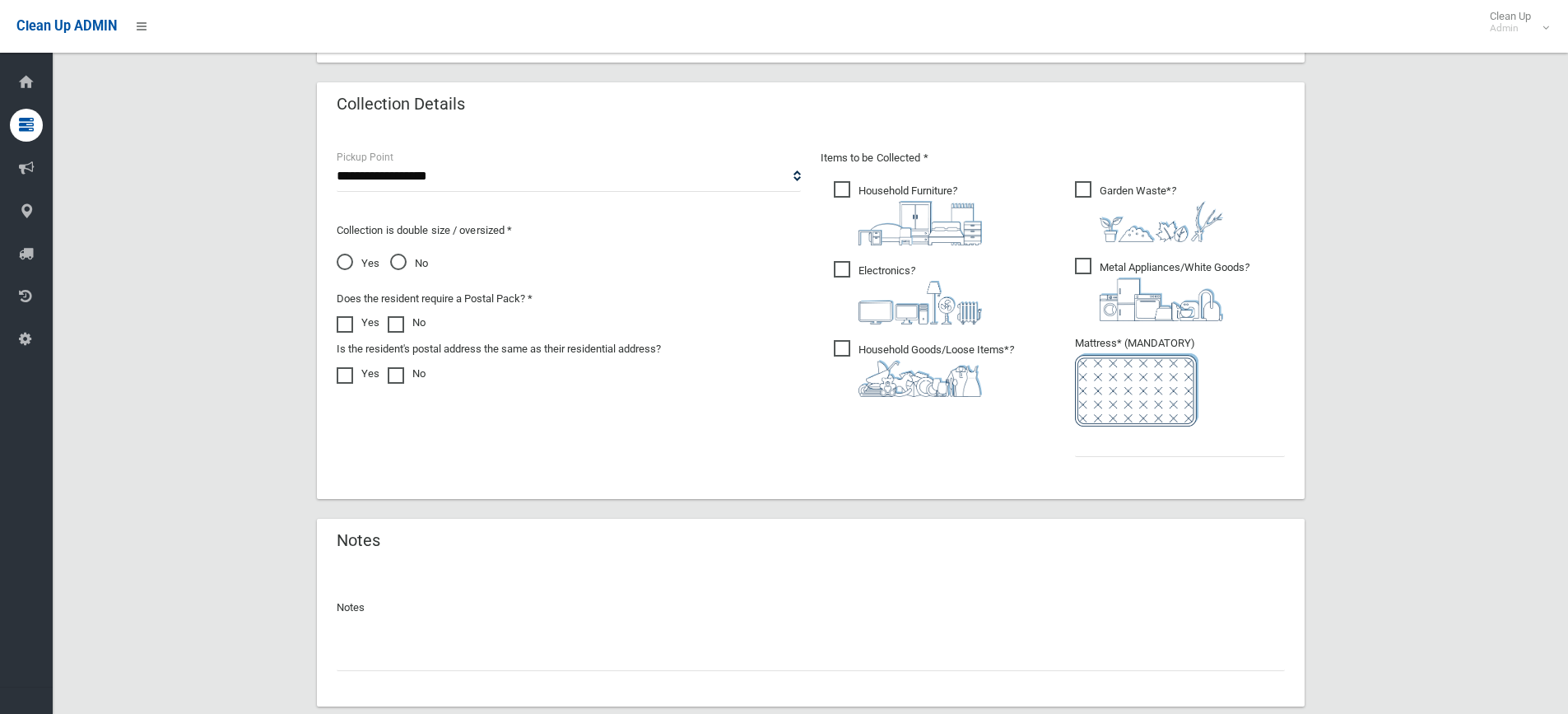
scroll to position [907, 0]
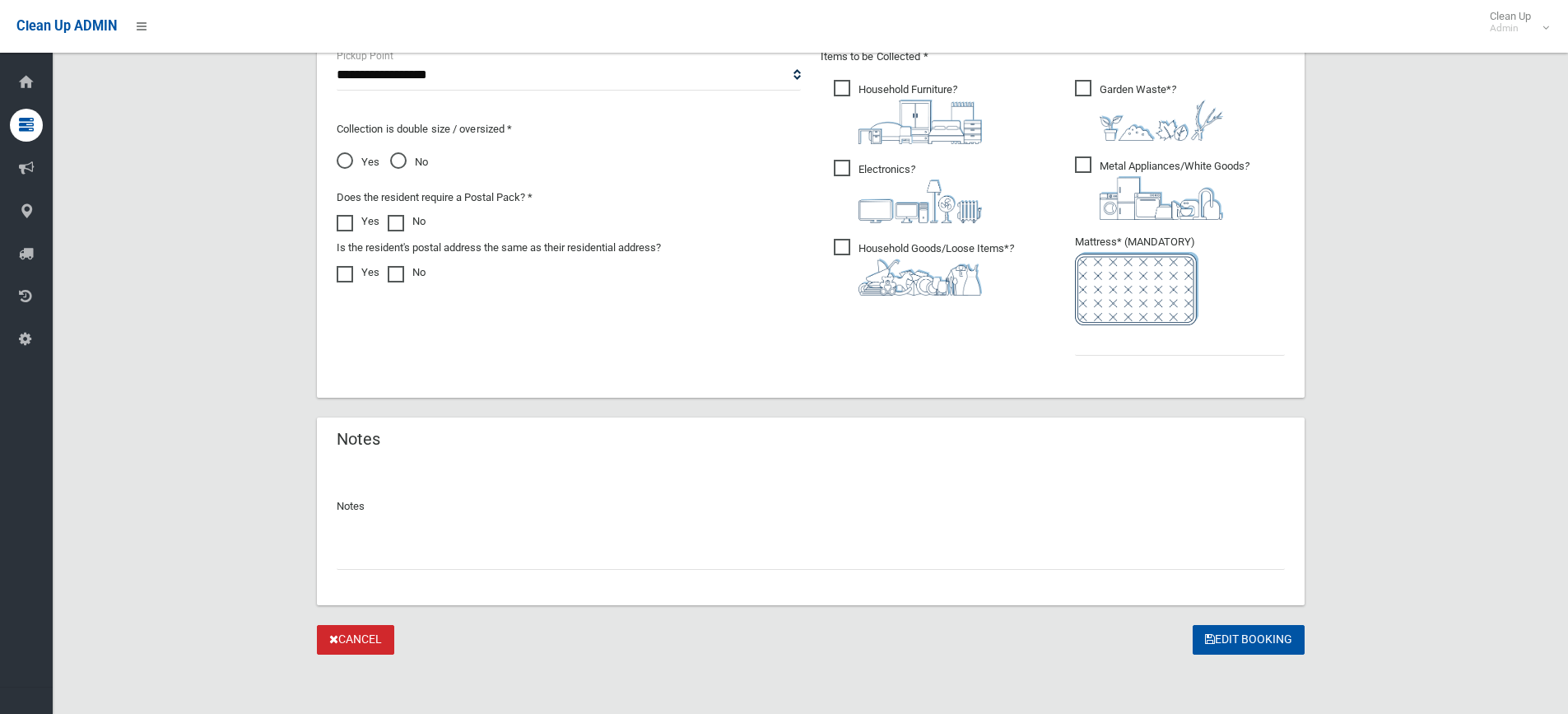
click at [457, 556] on input "text" at bounding box center [811, 554] width 948 height 31
click at [568, 551] on input "**********" at bounding box center [811, 554] width 948 height 31
type input "**********"
click at [1273, 640] on button "Edit Booking" at bounding box center [1249, 640] width 112 height 31
type input "*"
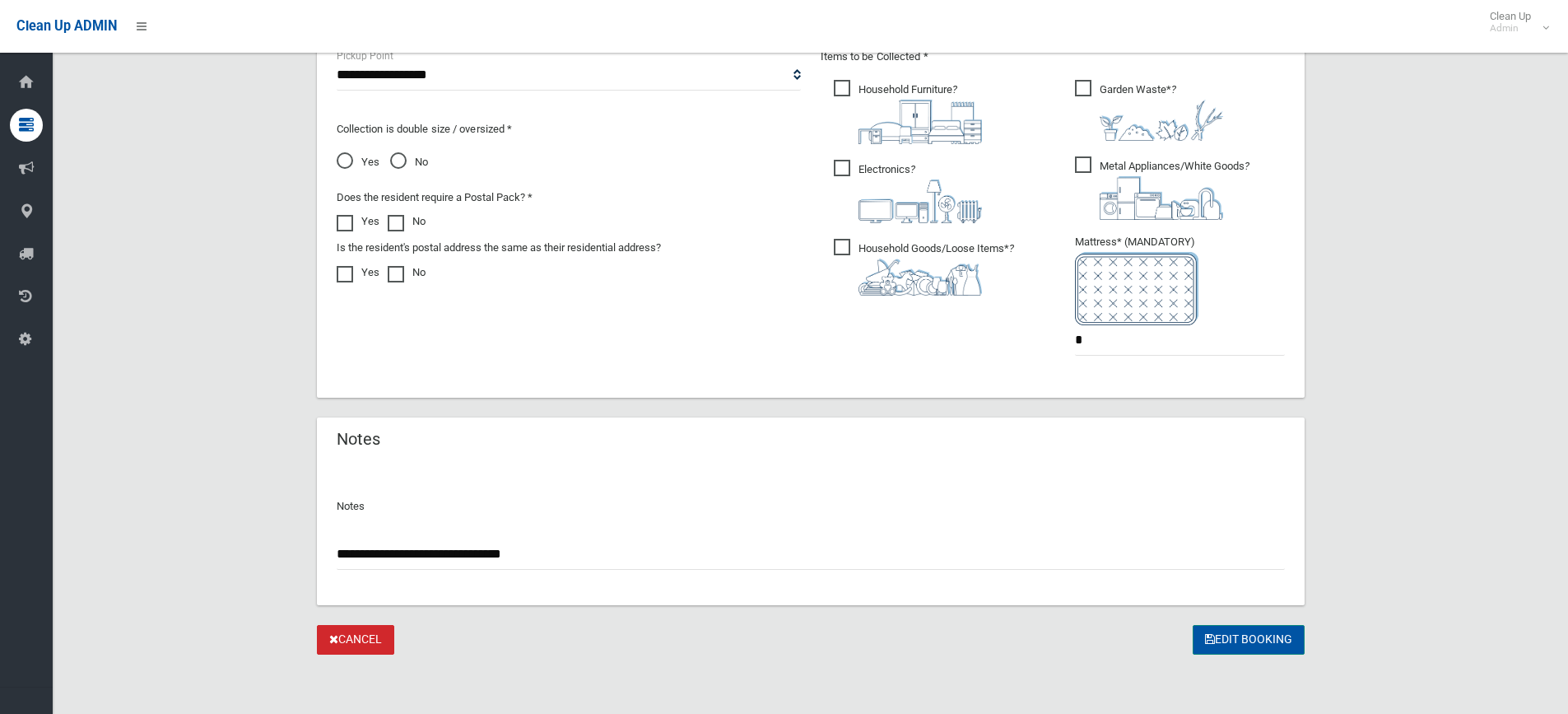
click at [1246, 642] on button "Edit Booking" at bounding box center [1249, 640] width 112 height 31
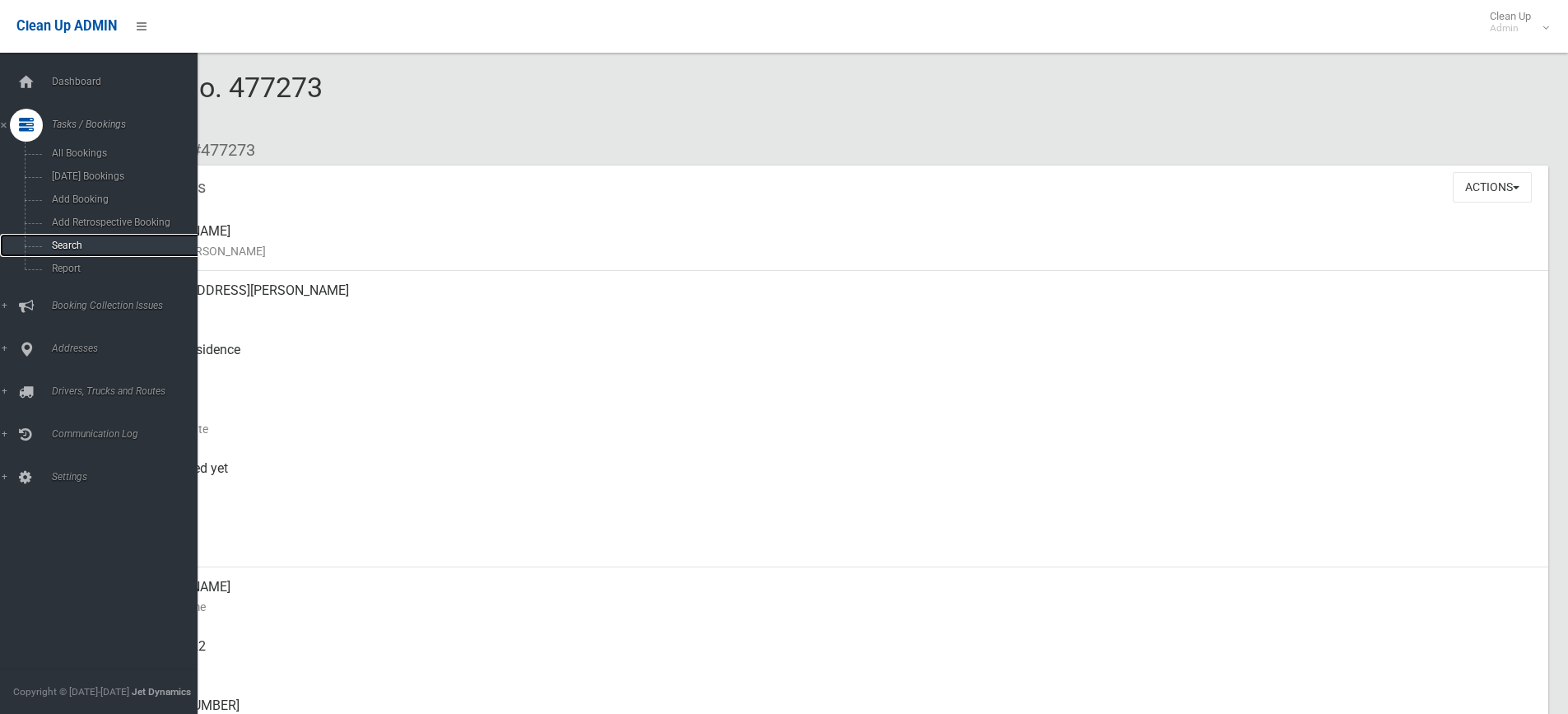
click at [48, 237] on link "Search" at bounding box center [105, 246] width 210 height 23
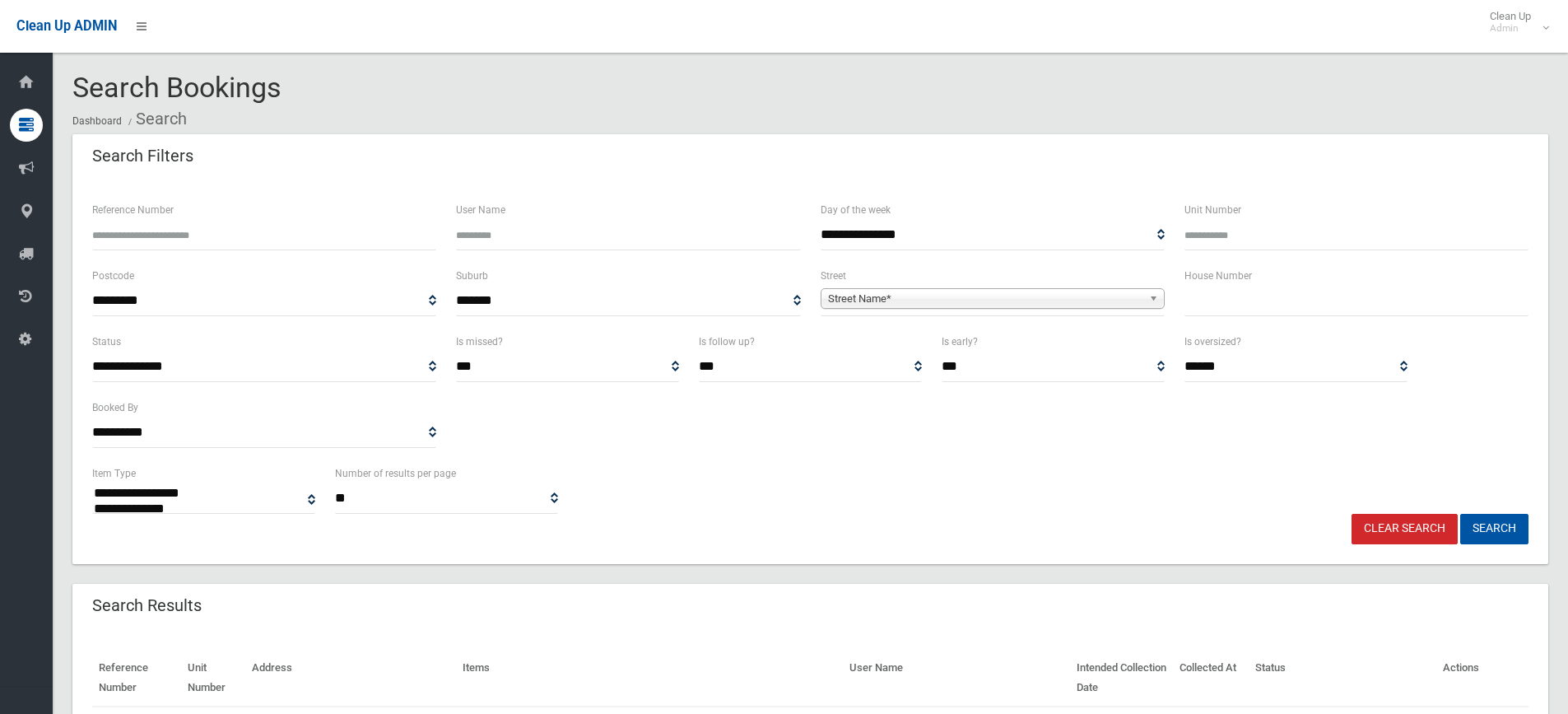
select select
click at [1269, 297] on input "text" at bounding box center [1356, 301] width 344 height 31
type input "*"
click at [1151, 292] on b at bounding box center [1156, 298] width 15 height 19
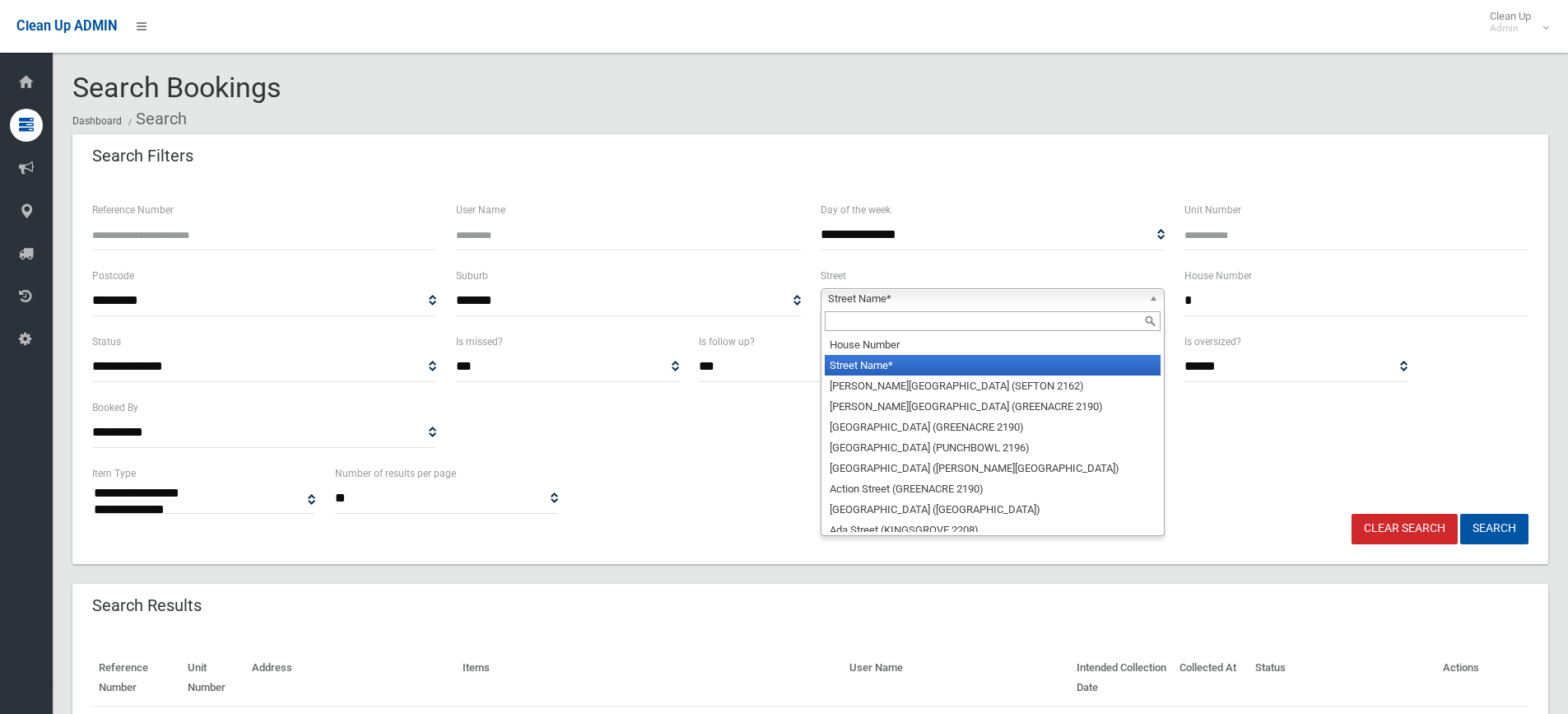
click at [1094, 316] on input "text" at bounding box center [992, 321] width 336 height 20
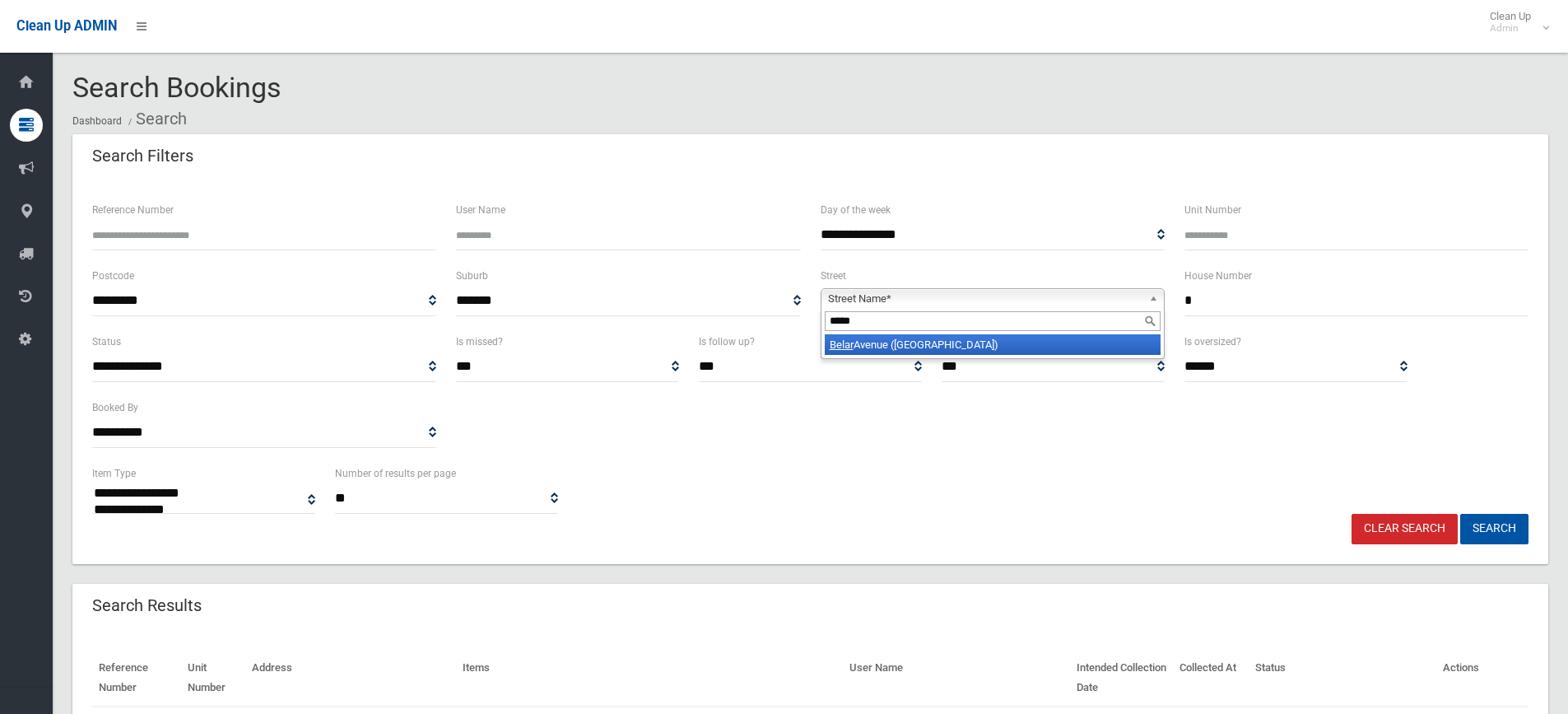
type input "*****"
click at [1011, 345] on li "Belar Avenue (VILLAWOOD 2163)" at bounding box center [992, 344] width 336 height 21
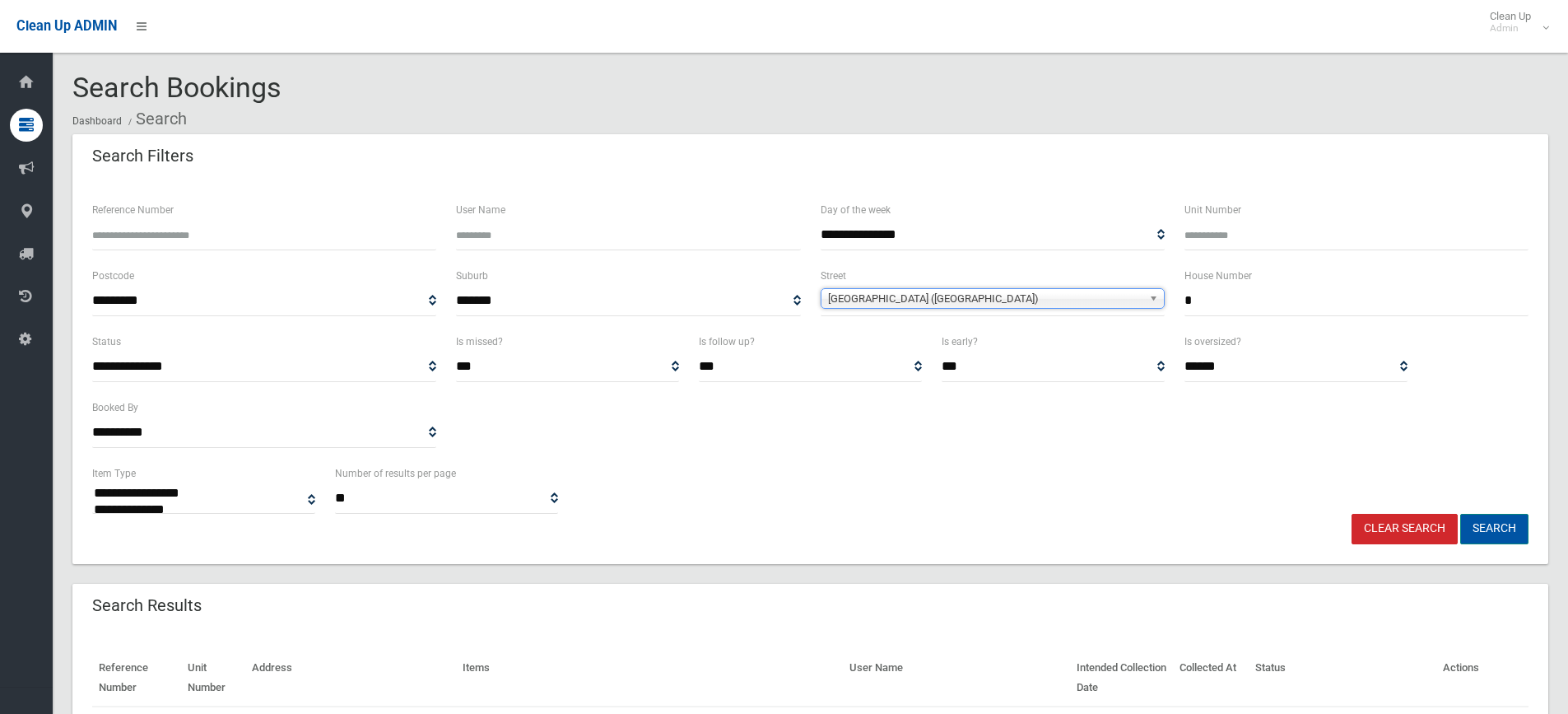
click at [1499, 523] on button "Search" at bounding box center [1495, 529] width 68 height 31
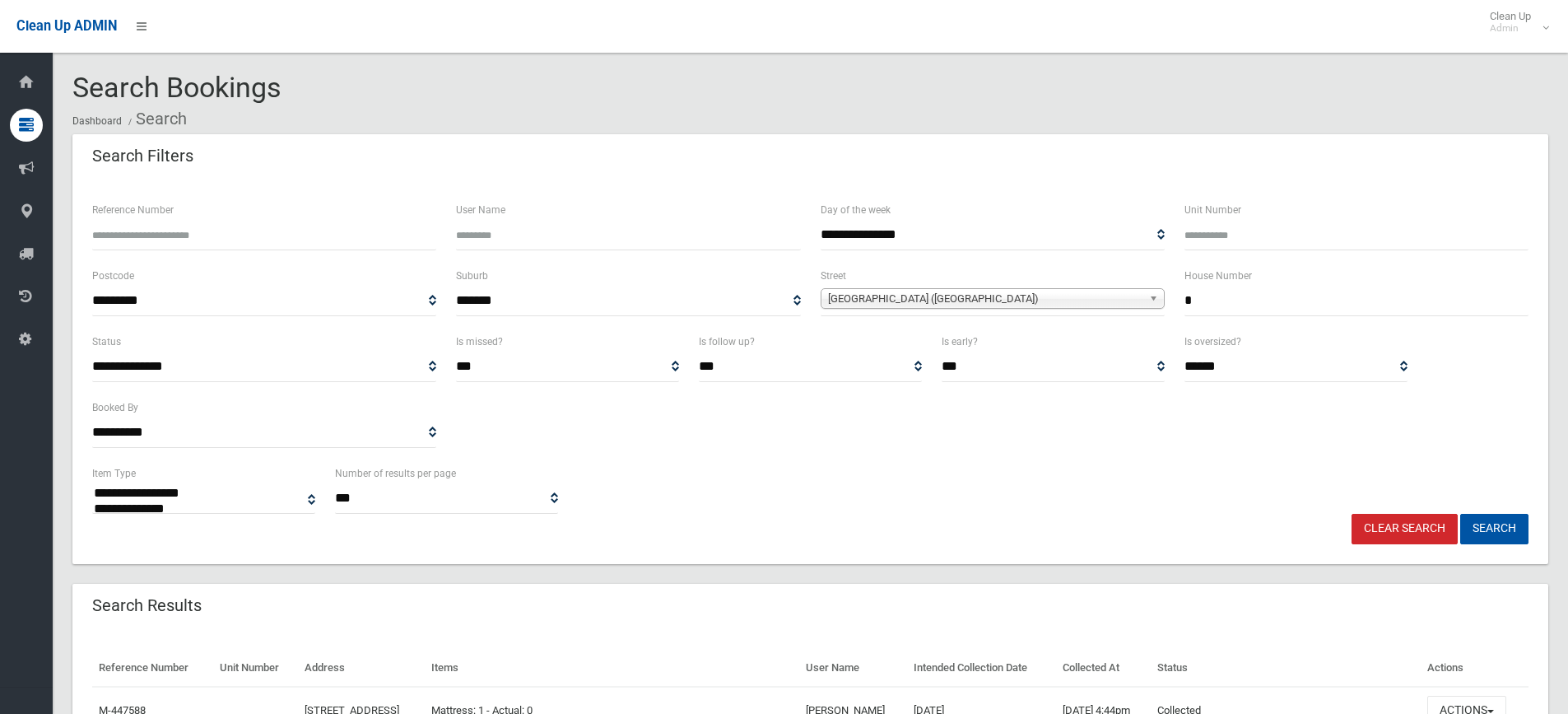
select select
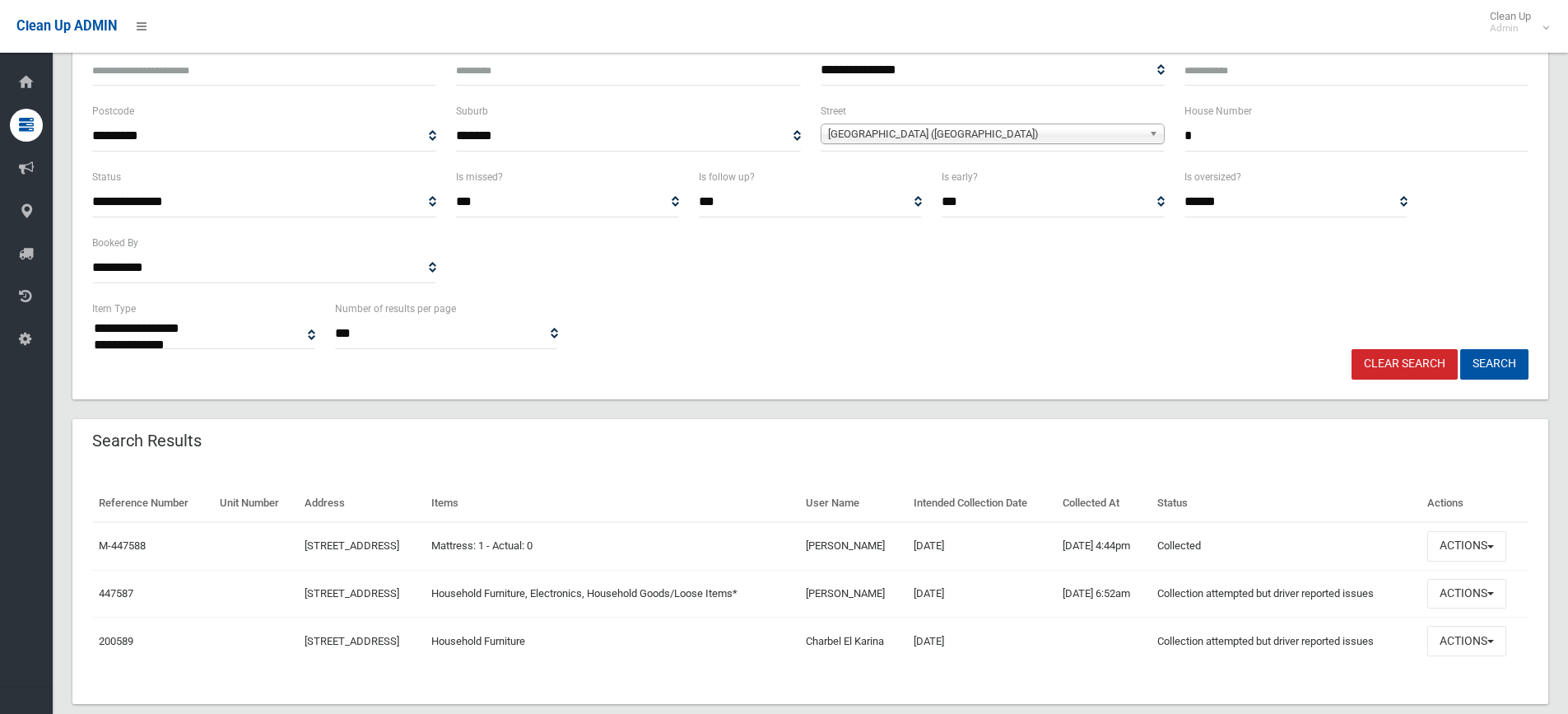
scroll to position [194, 0]
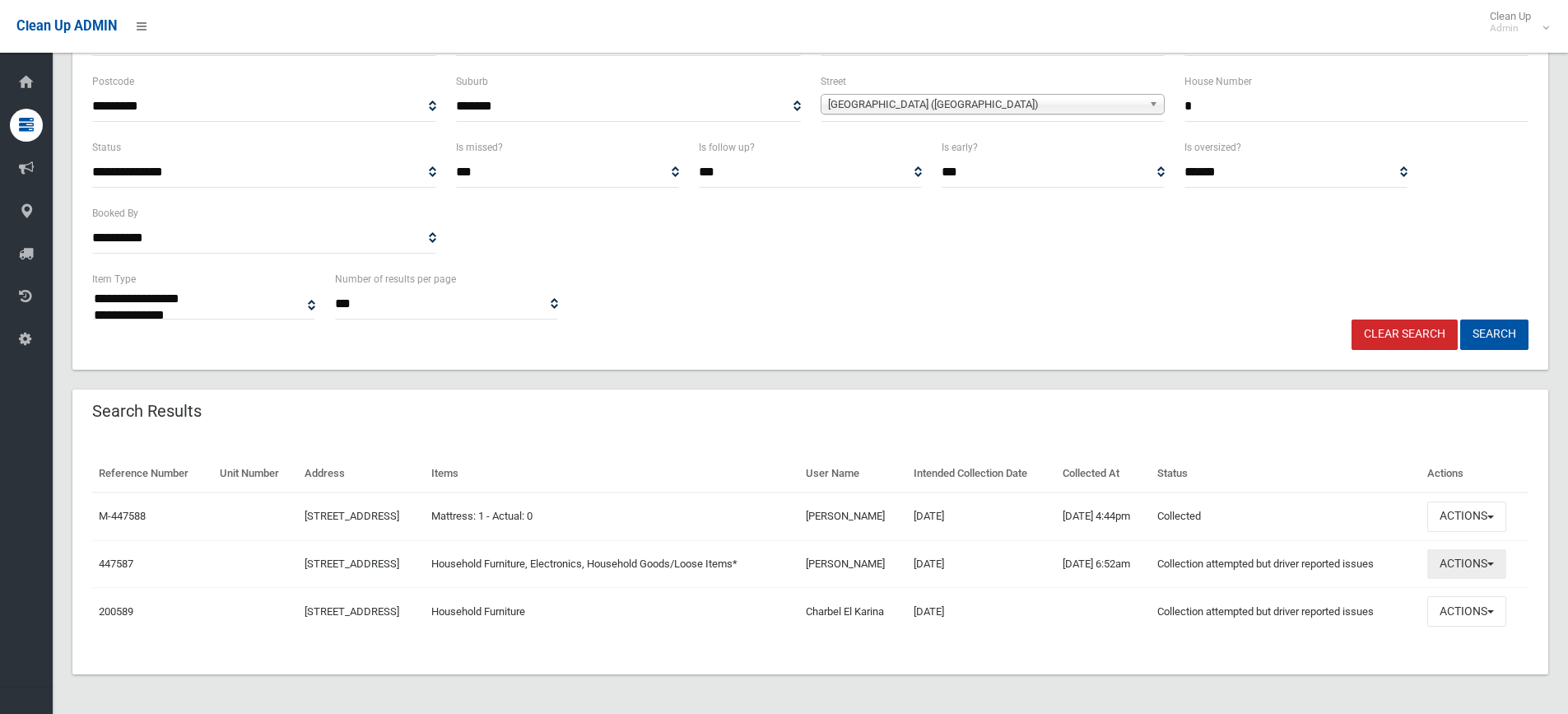
click at [1505, 562] on button "Actions" at bounding box center [1466, 564] width 79 height 31
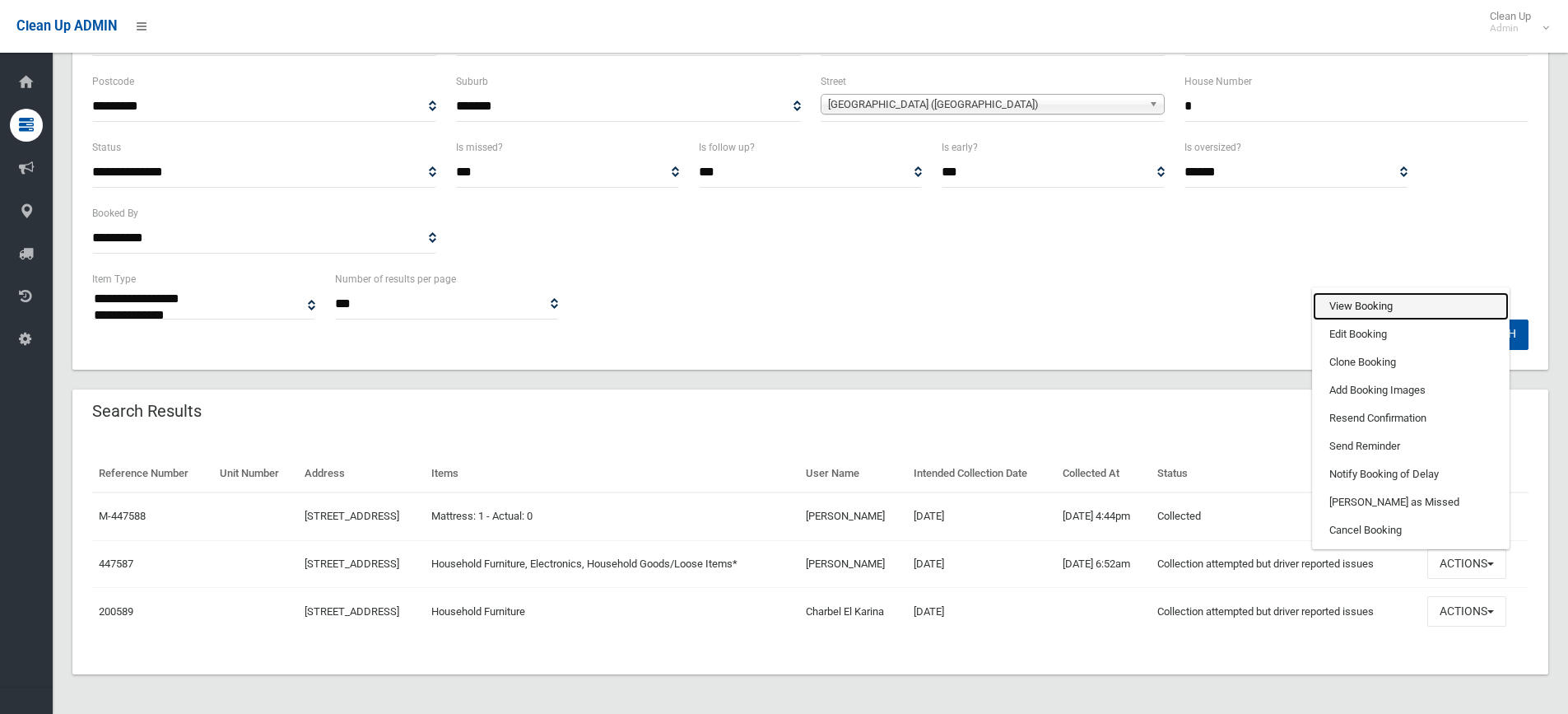
click at [1373, 309] on link "View Booking" at bounding box center [1411, 307] width 196 height 28
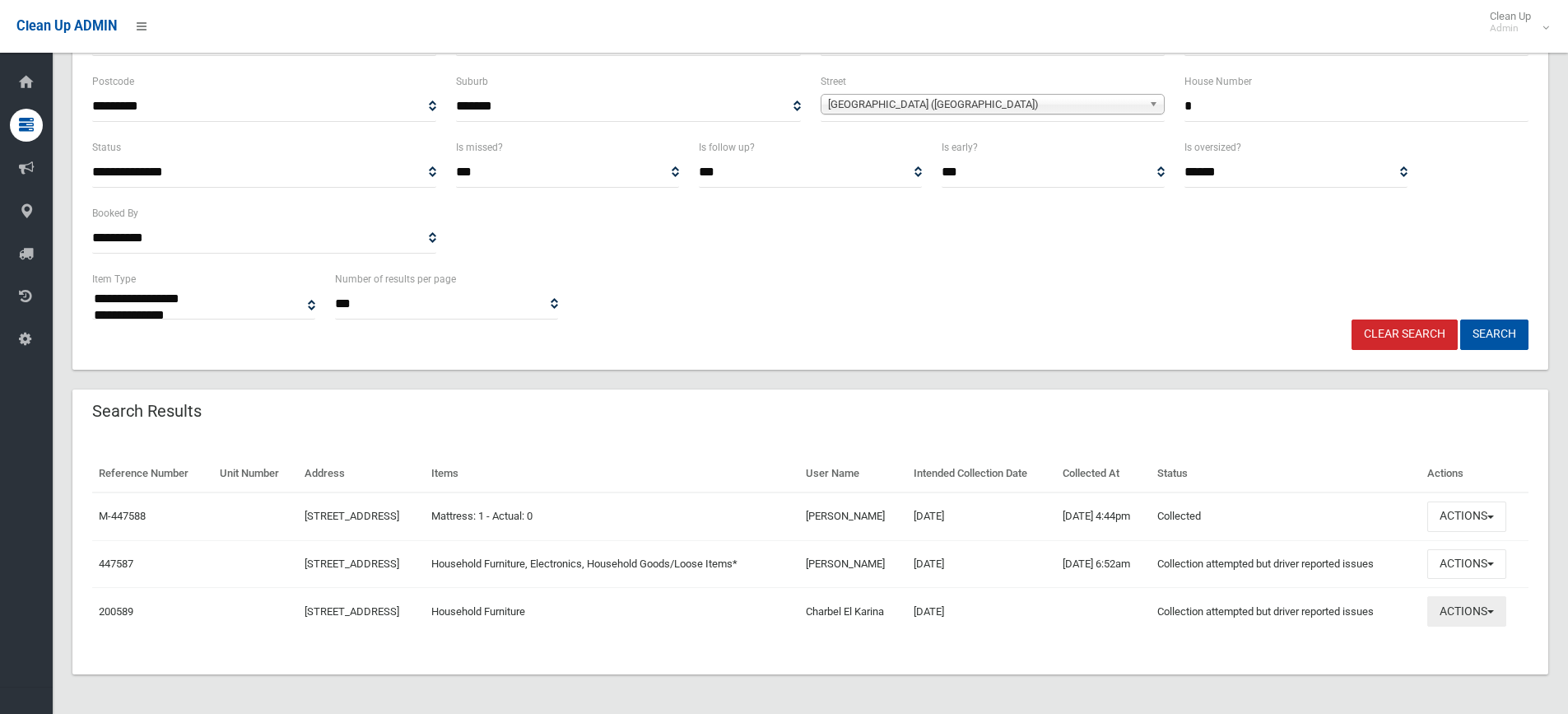
click at [1505, 609] on button "Actions" at bounding box center [1466, 611] width 79 height 31
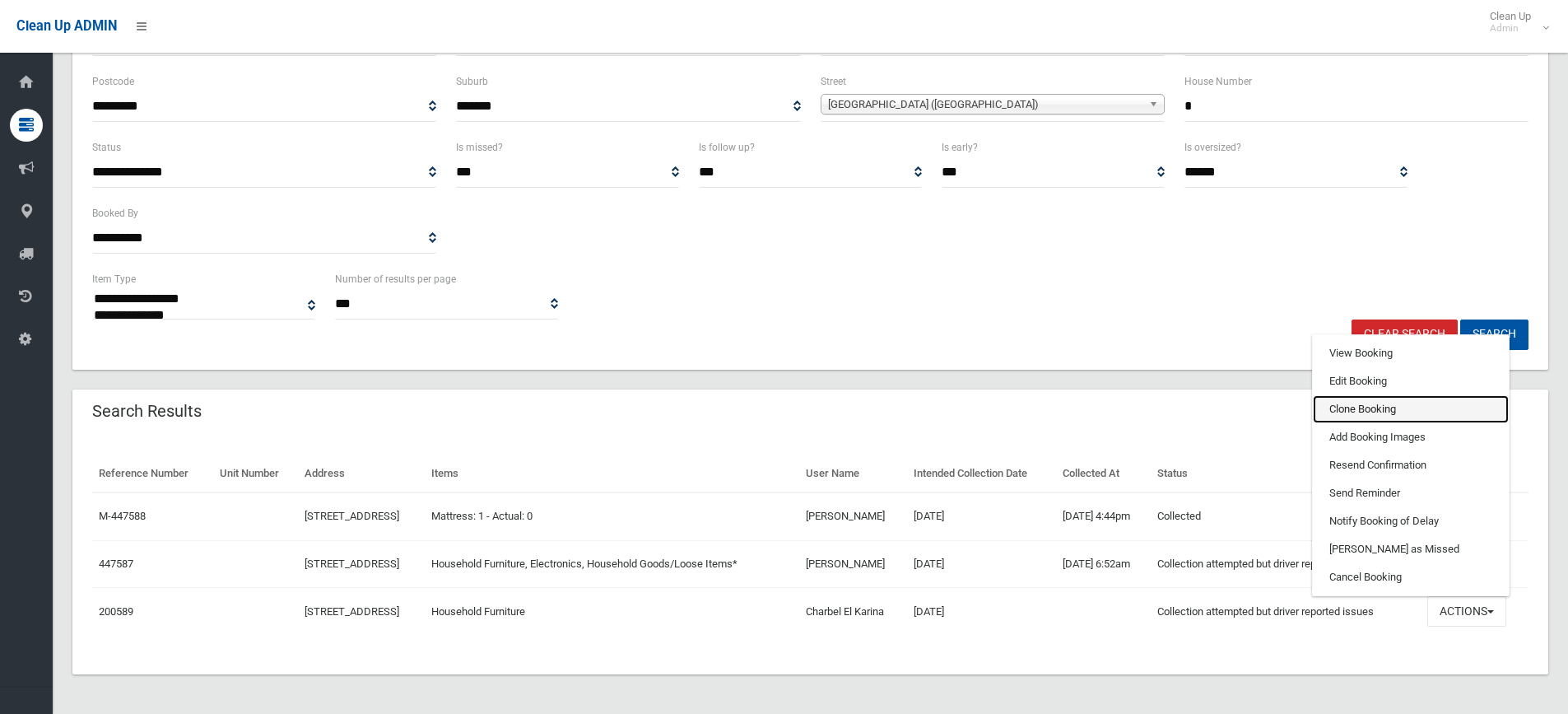
click at [1411, 406] on link "Clone Booking" at bounding box center [1411, 409] width 196 height 28
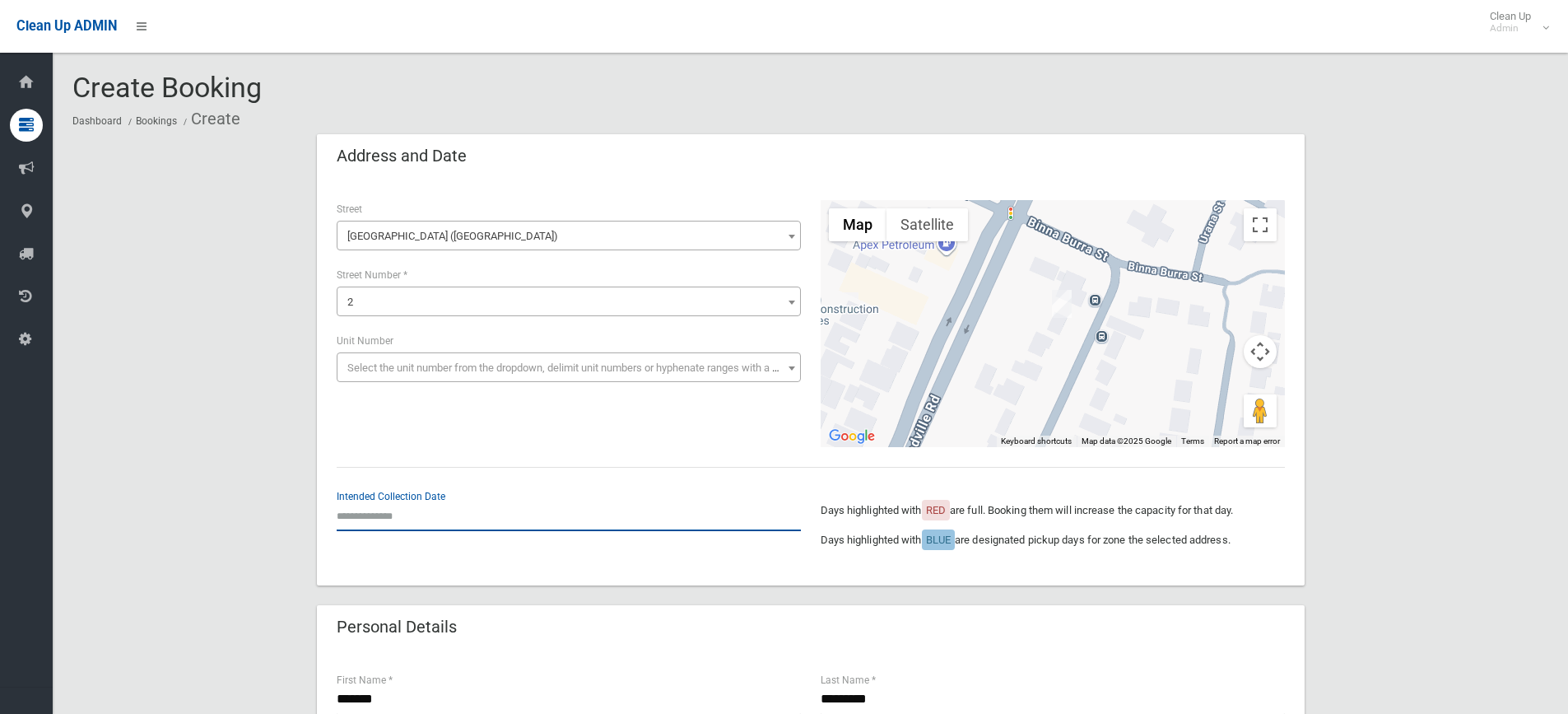
click at [397, 517] on input "text" at bounding box center [568, 516] width 464 height 31
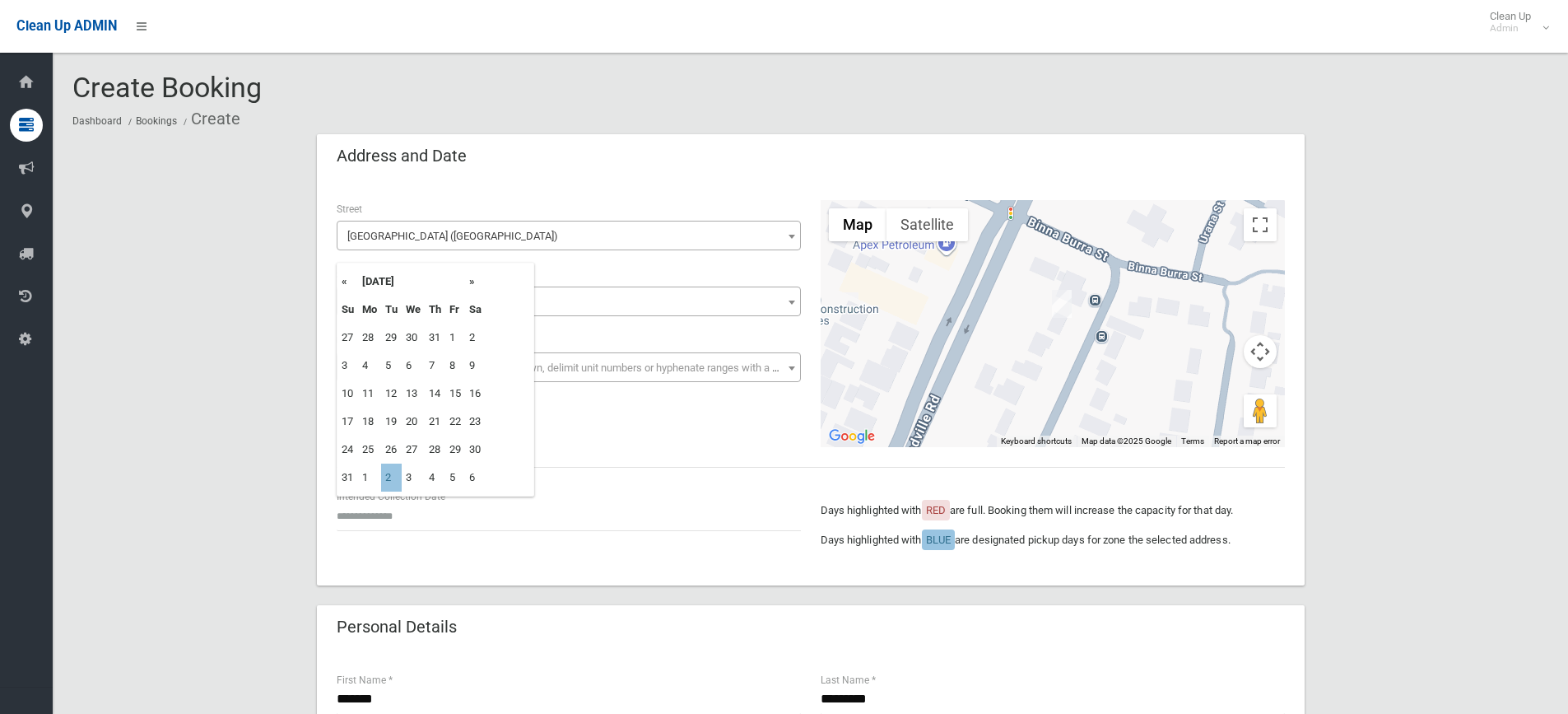
click at [471, 283] on th "»" at bounding box center [475, 282] width 21 height 28
click at [391, 337] on td "2" at bounding box center [391, 337] width 21 height 28
type input "**********"
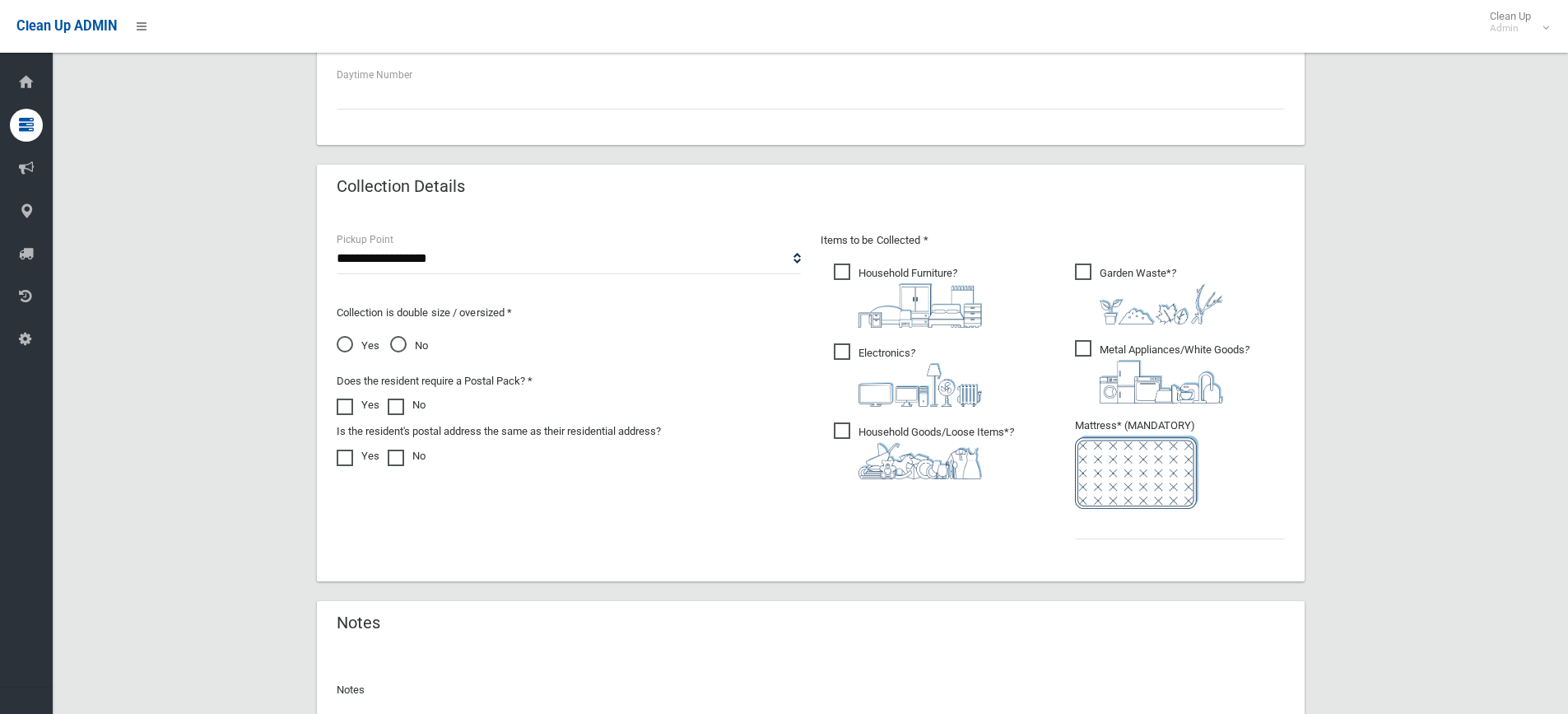
scroll to position [729, 0]
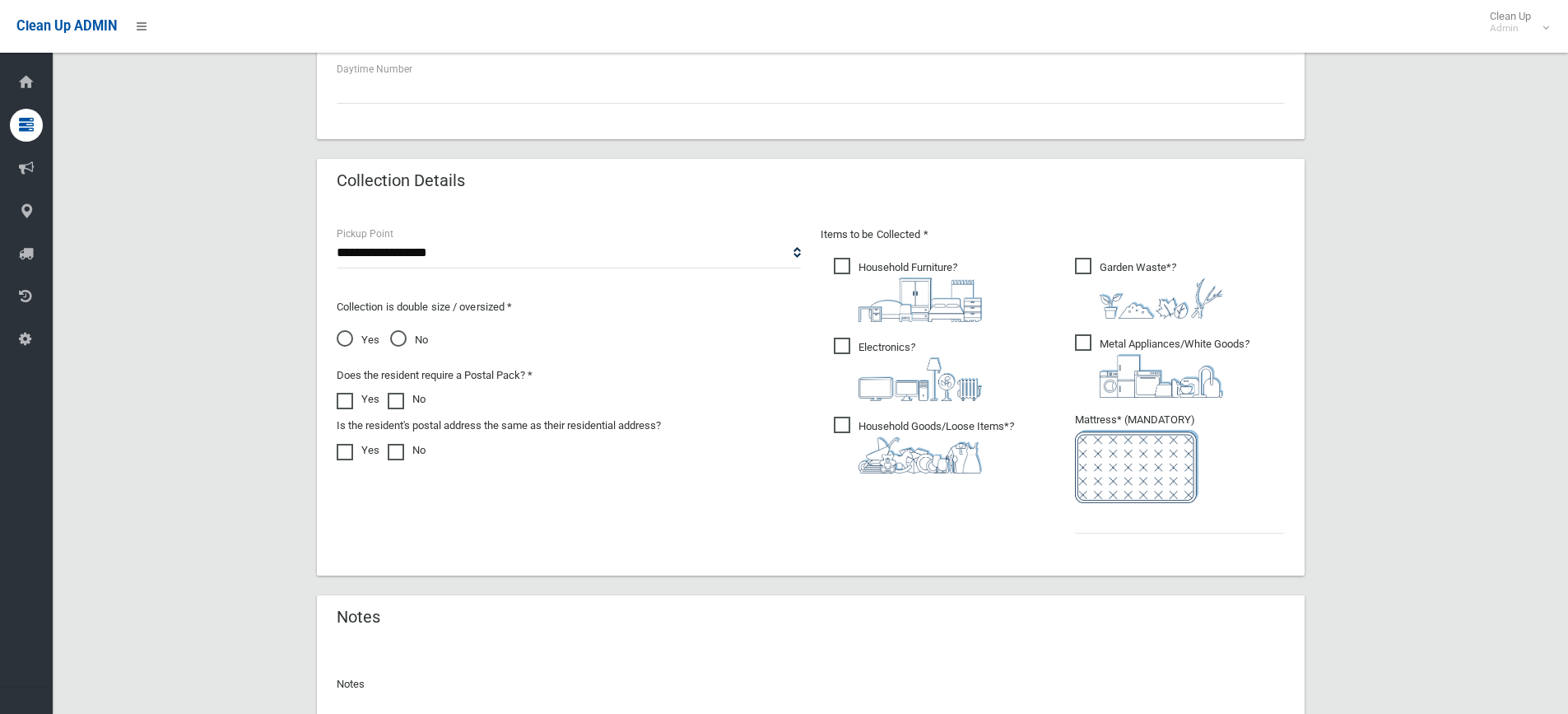
click at [851, 346] on span "Electronics ?" at bounding box center [908, 369] width 148 height 63
click at [841, 417] on span "Household Goods/Loose Items* ?" at bounding box center [924, 445] width 180 height 57
click at [1087, 265] on span "Garden Waste* ?" at bounding box center [1149, 287] width 148 height 61
click at [1079, 340] on span "Metal Appliances/White Goods ?" at bounding box center [1161, 366] width 174 height 63
click at [1106, 516] on input "text" at bounding box center [1180, 518] width 210 height 31
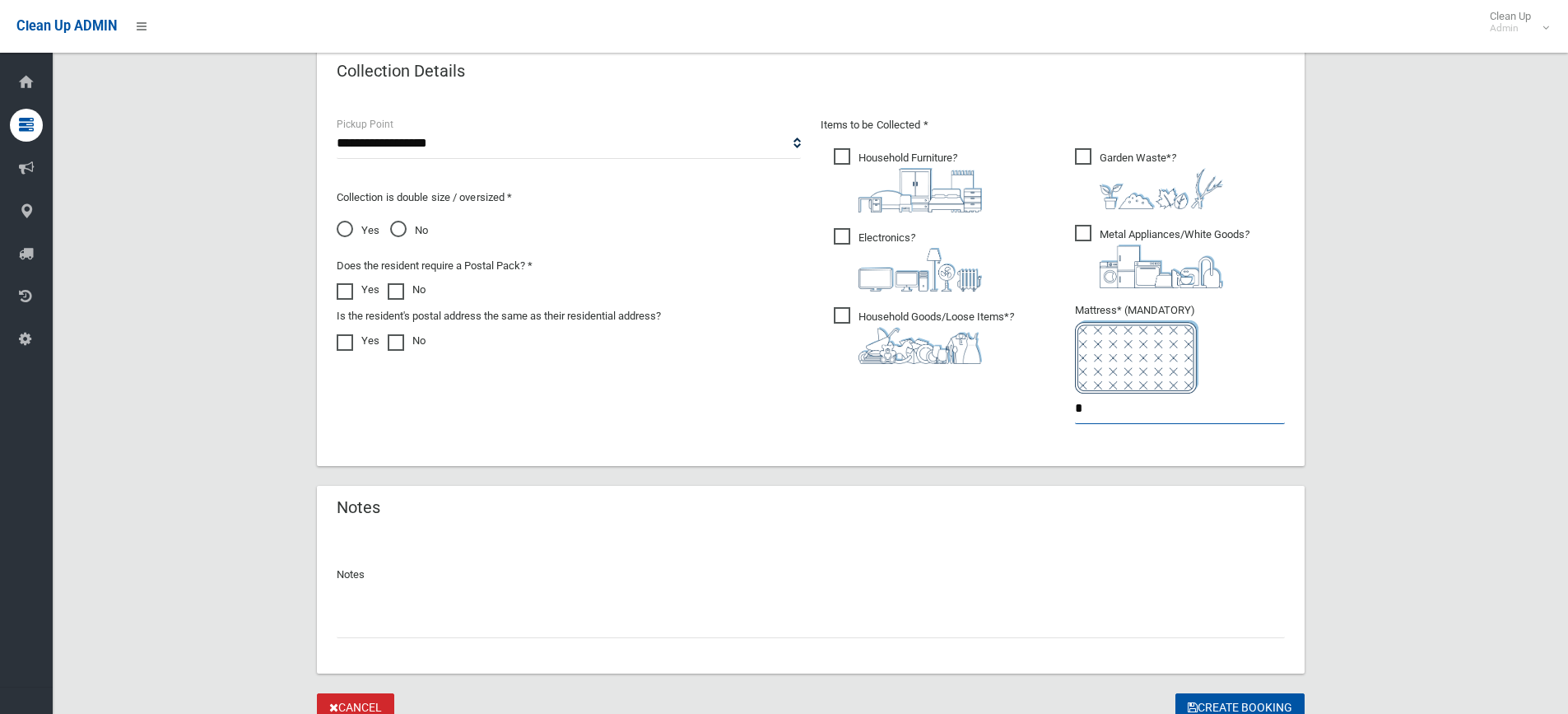
scroll to position [907, 0]
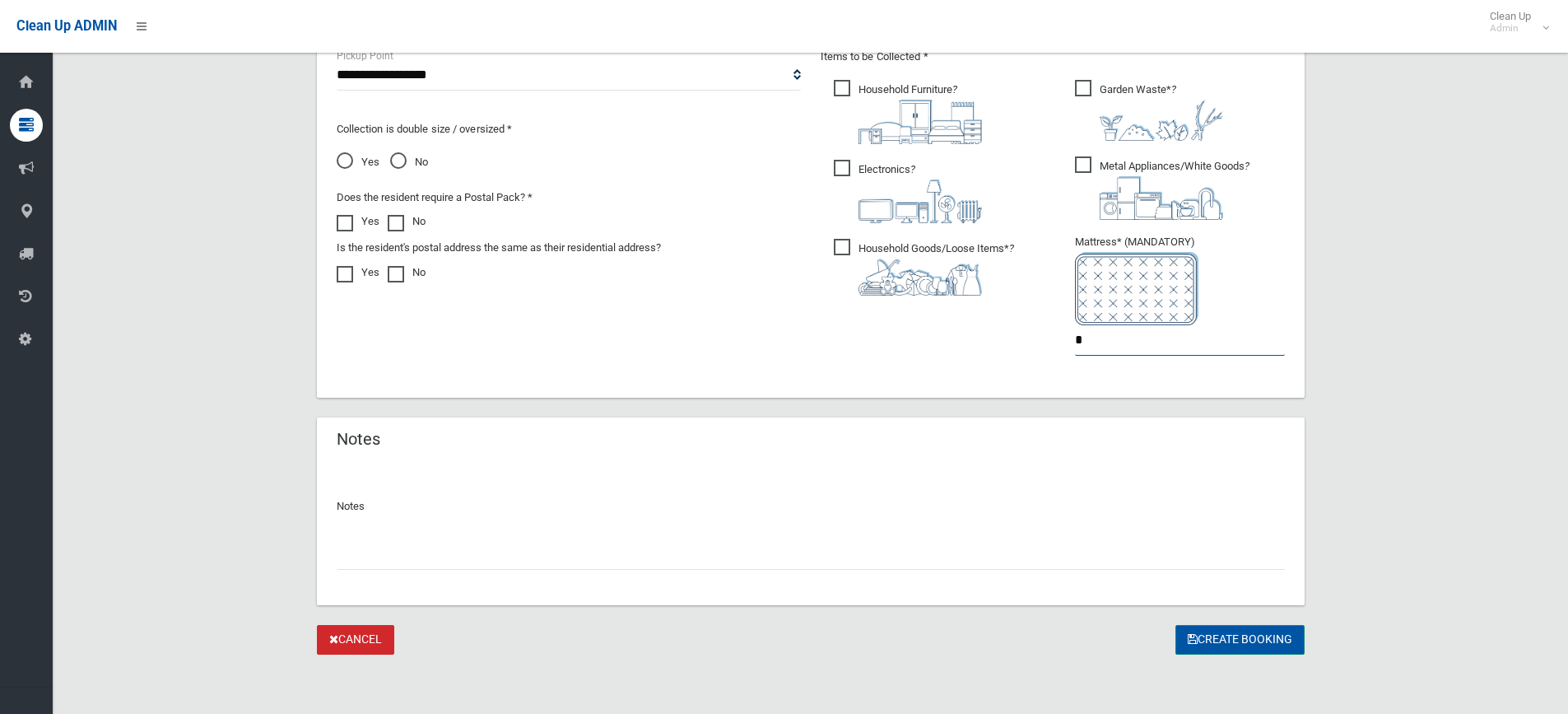
type input "*"
click at [1224, 640] on button "Create Booking" at bounding box center [1240, 640] width 129 height 31
